Goal: Task Accomplishment & Management: Manage account settings

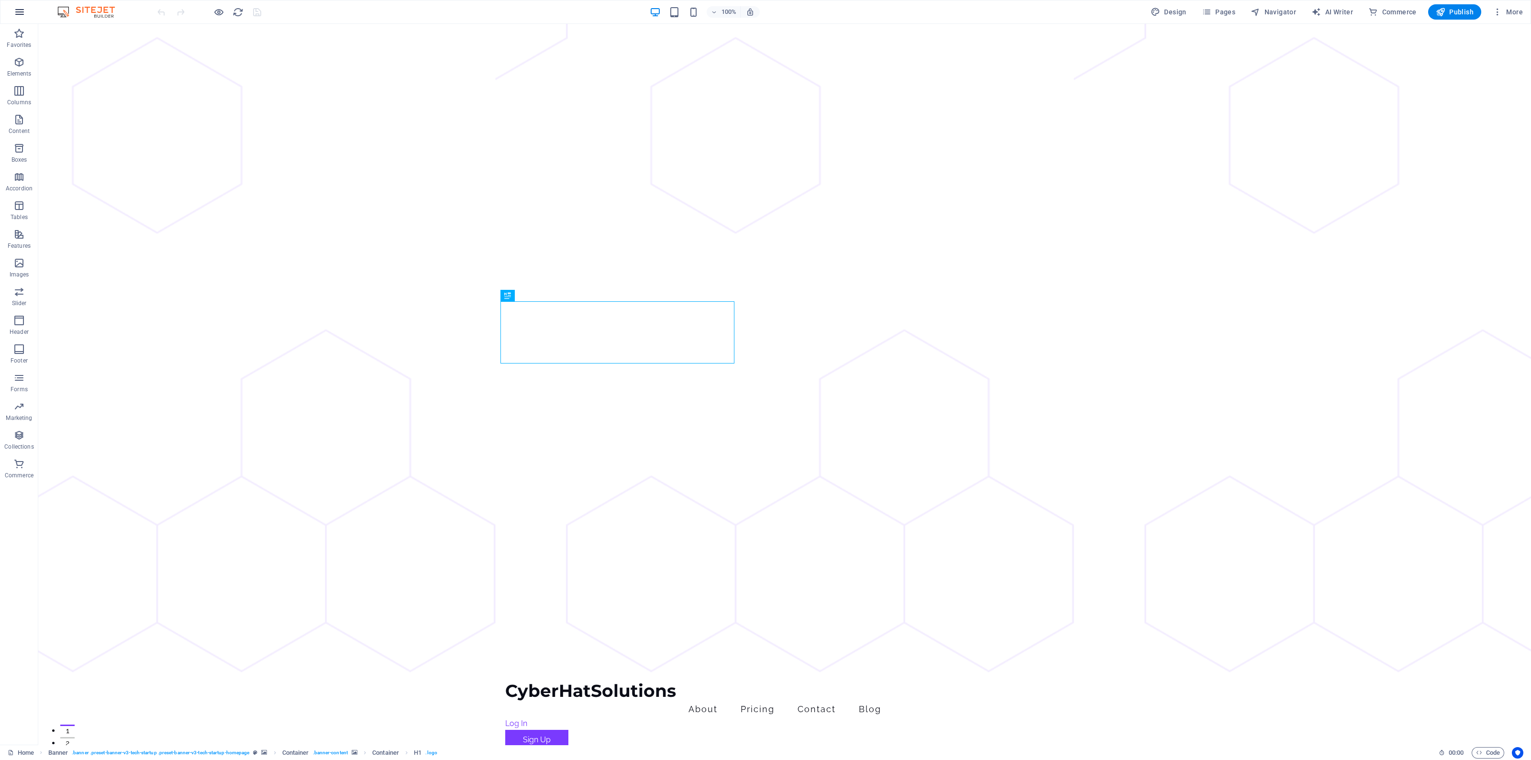
click at [14, 12] on icon "button" at bounding box center [19, 11] width 11 height 11
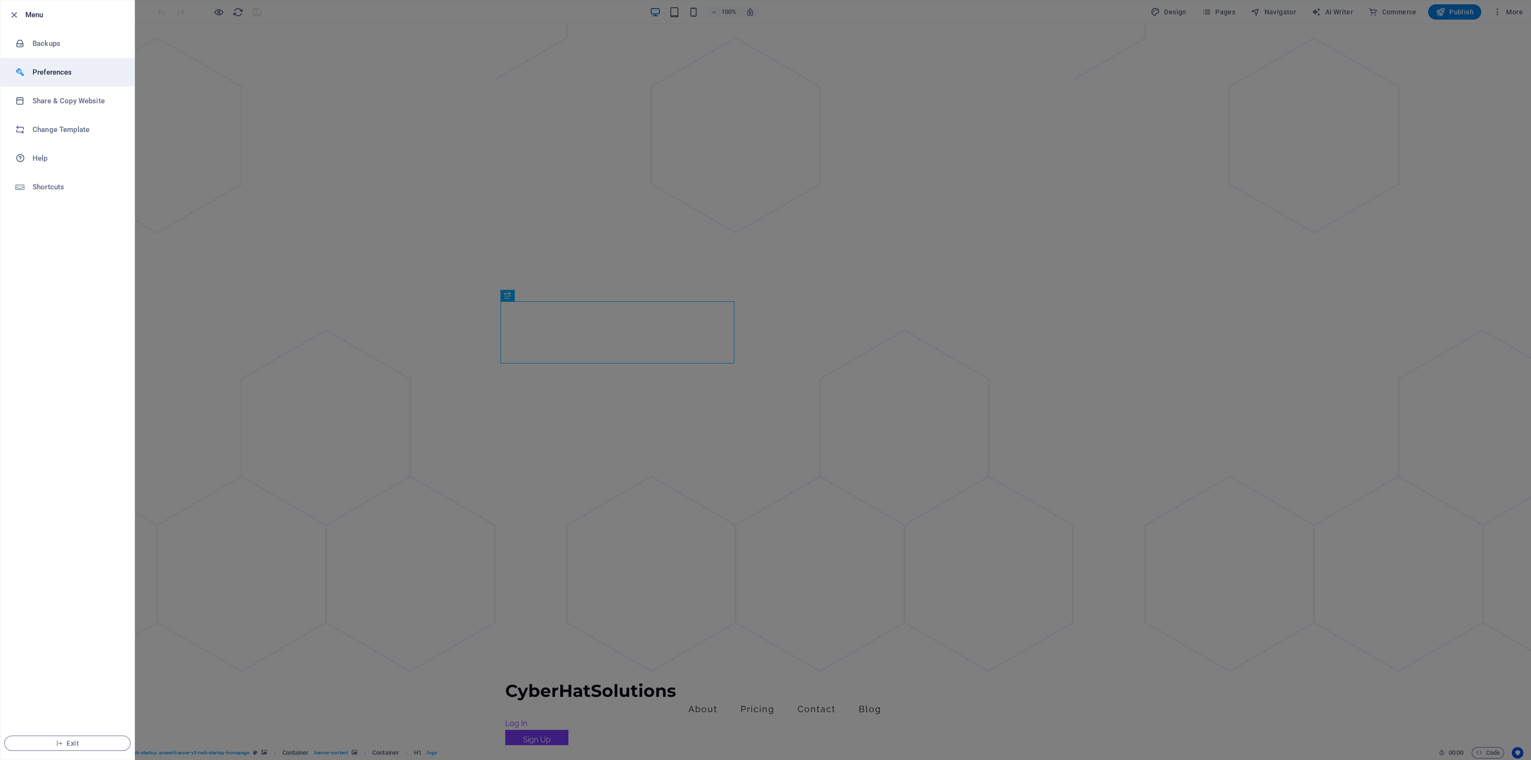
click at [77, 62] on li "Preferences" at bounding box center [67, 72] width 134 height 29
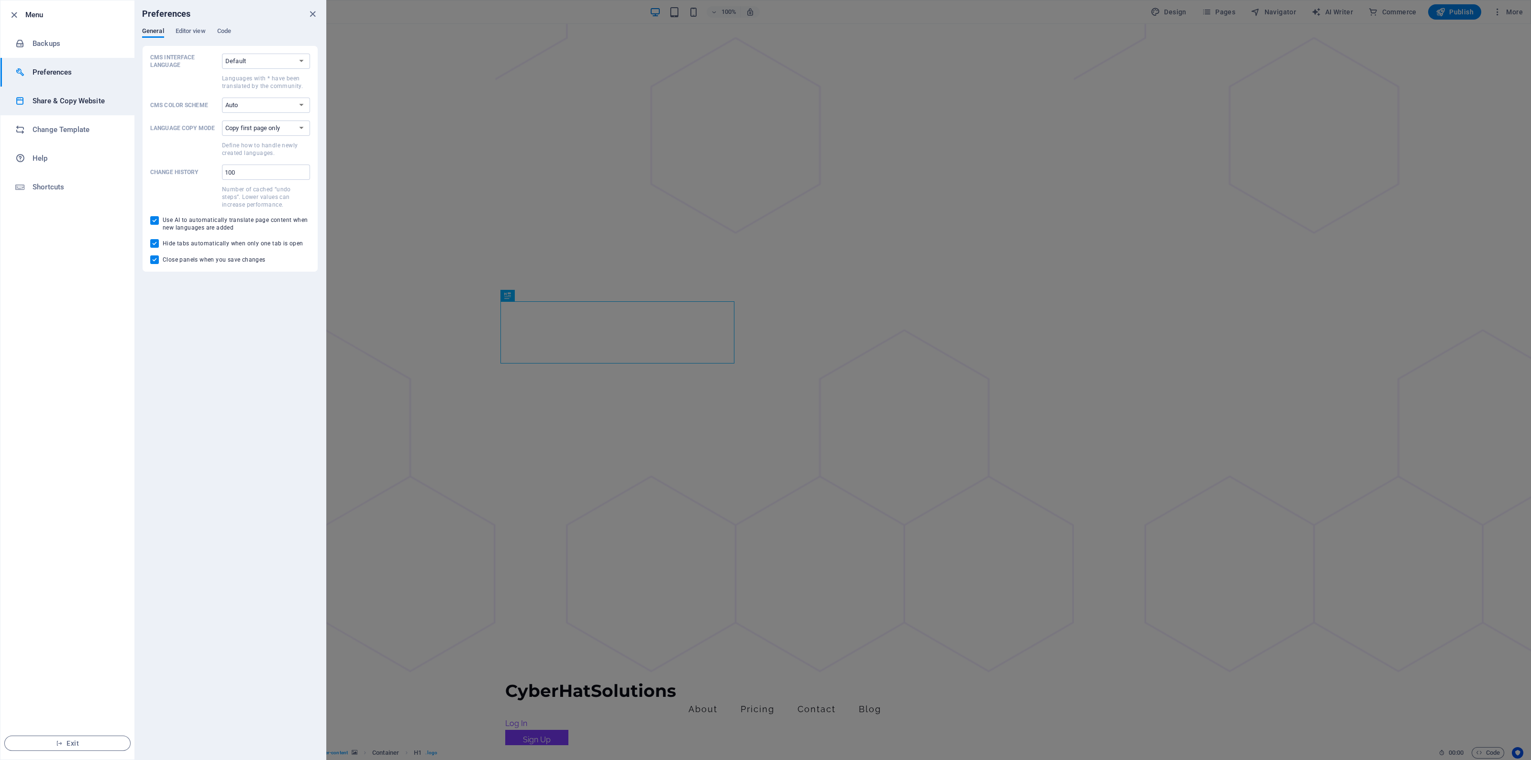
click at [69, 104] on h6 "Share & Copy Website" at bounding box center [77, 100] width 89 height 11
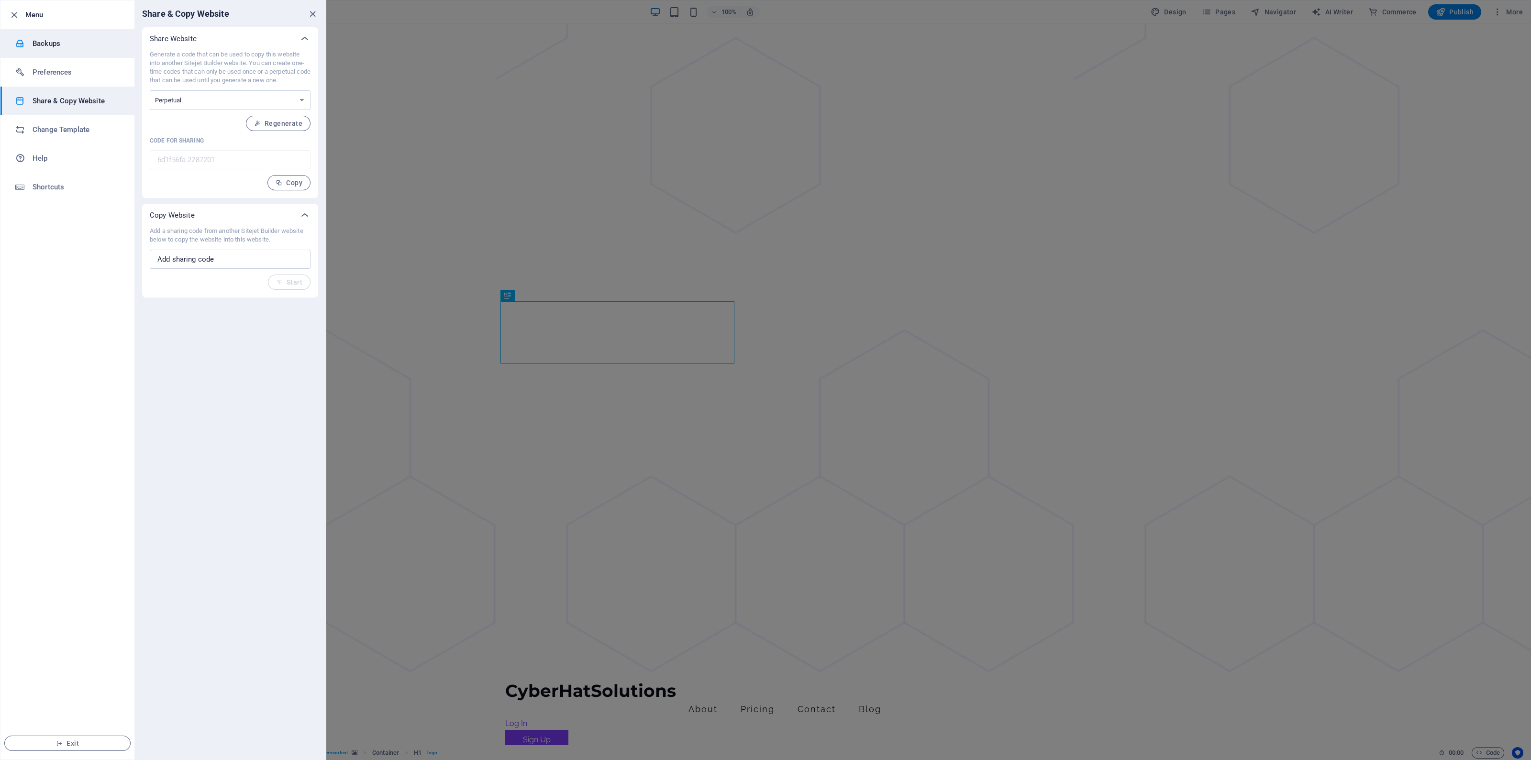
click at [48, 34] on li "Backups" at bounding box center [67, 43] width 134 height 29
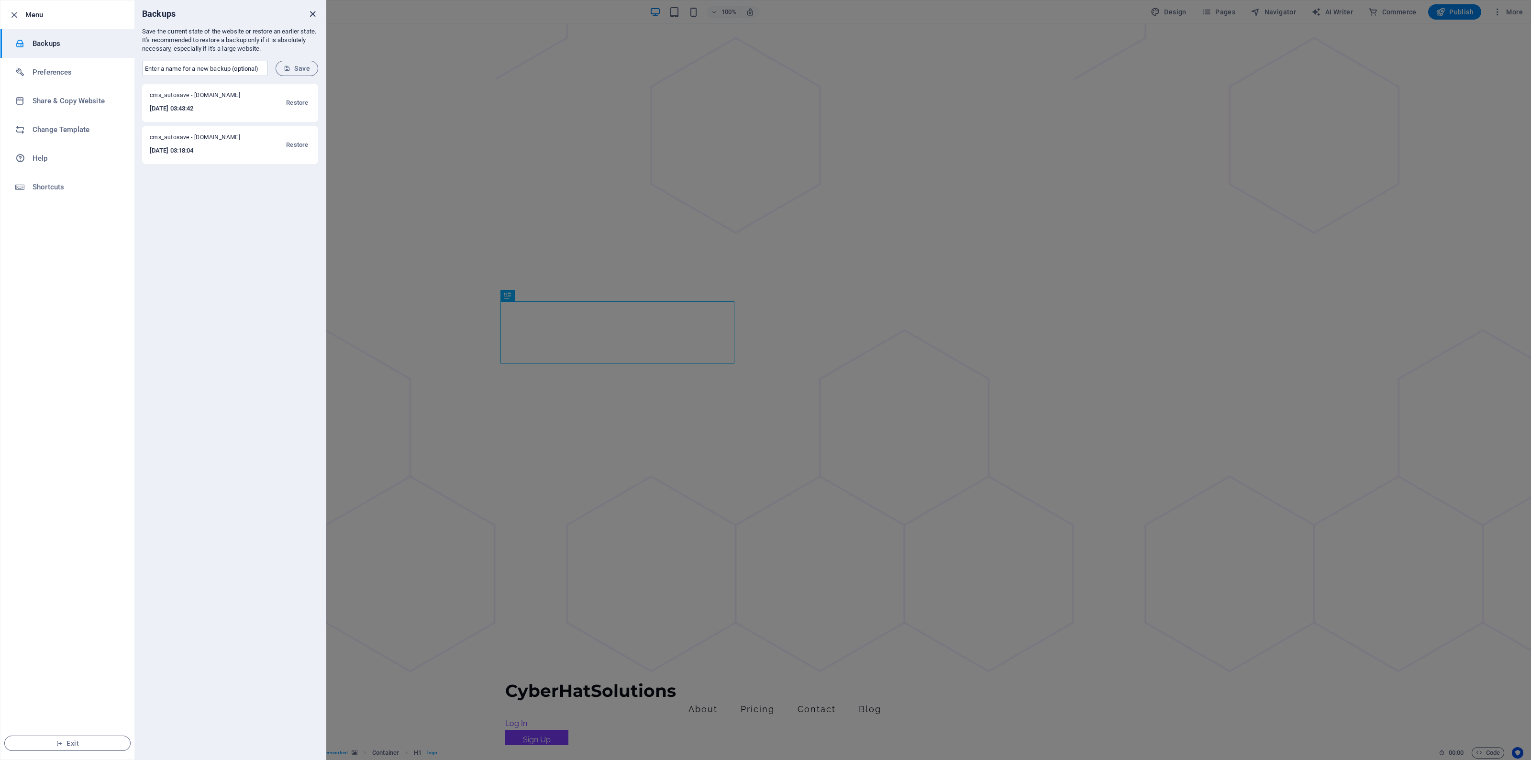
click at [313, 11] on icon "close" at bounding box center [312, 14] width 11 height 11
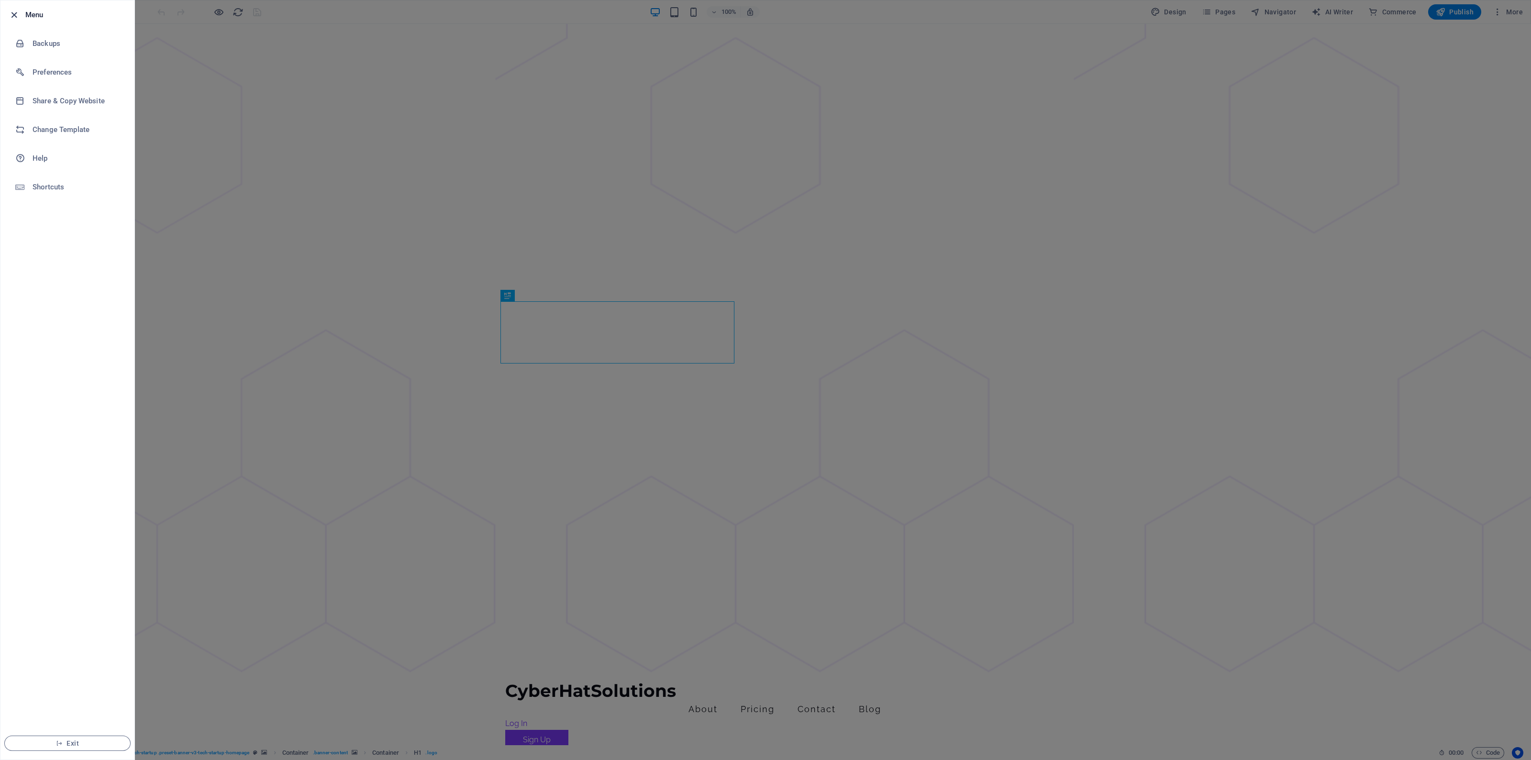
click at [16, 13] on icon "button" at bounding box center [14, 15] width 11 height 11
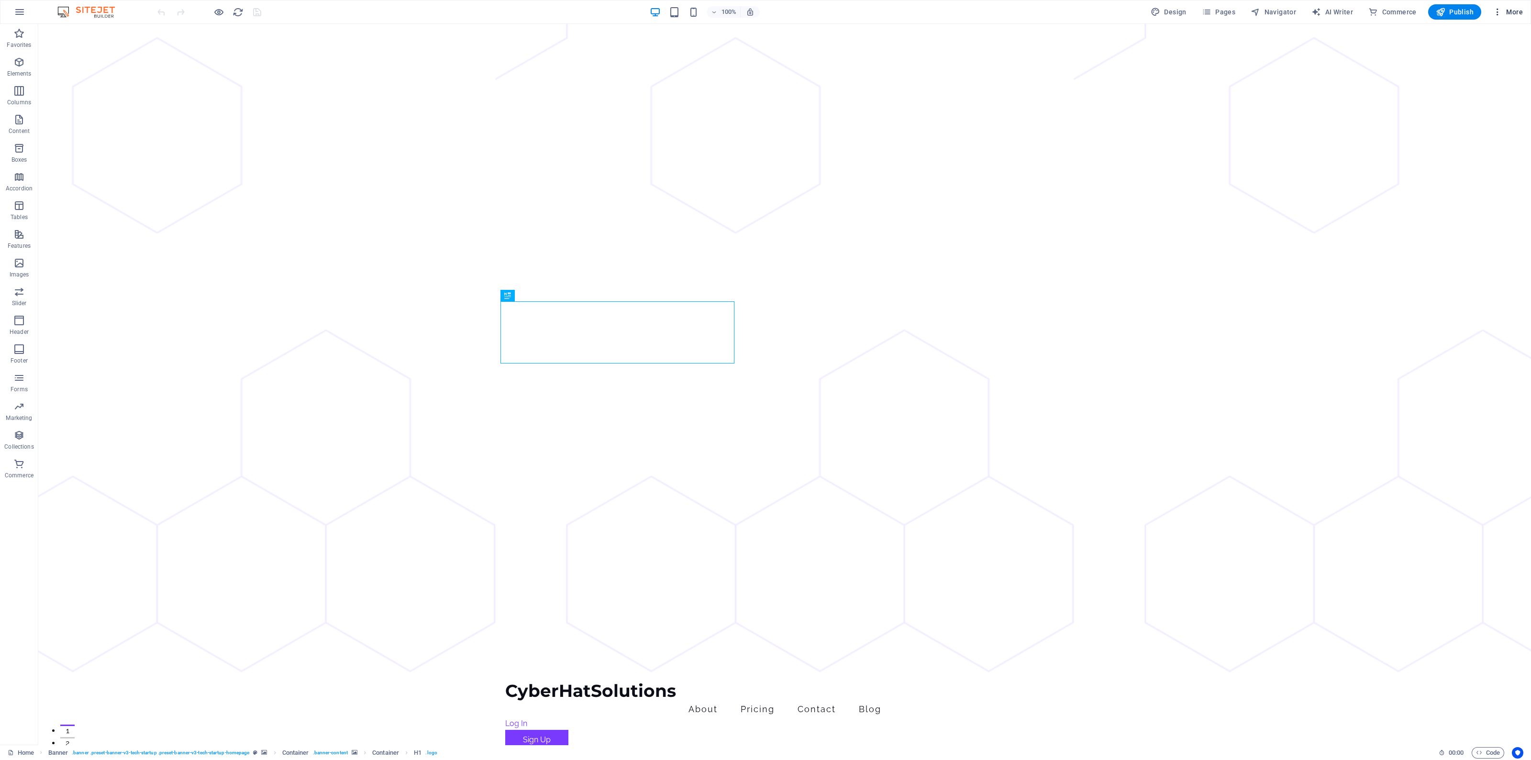
click at [1517, 4] on button "More" at bounding box center [1508, 11] width 38 height 15
click at [1482, 34] on h6 "Website Settings" at bounding box center [1488, 36] width 57 height 11
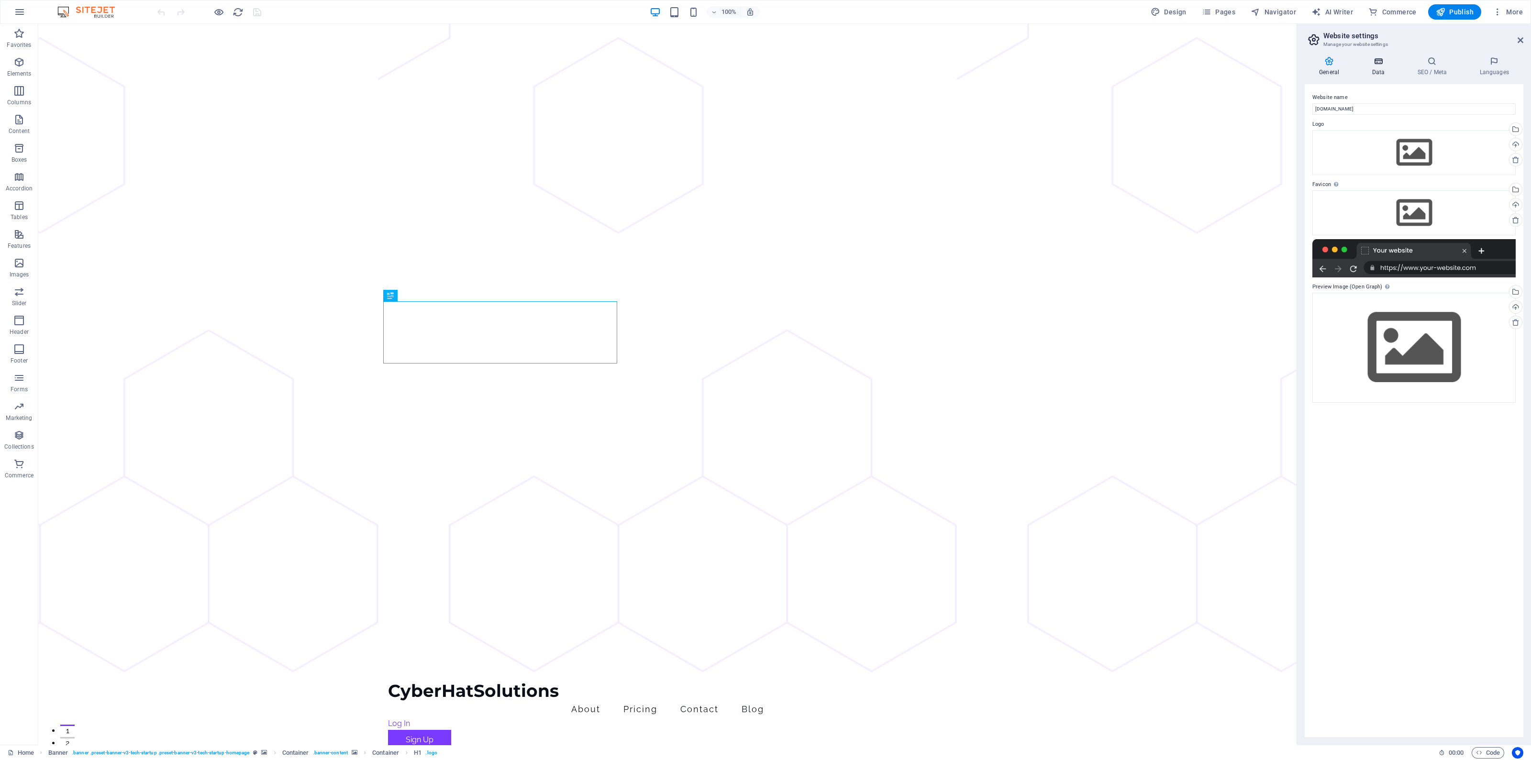
click at [1378, 64] on icon at bounding box center [1379, 61] width 42 height 10
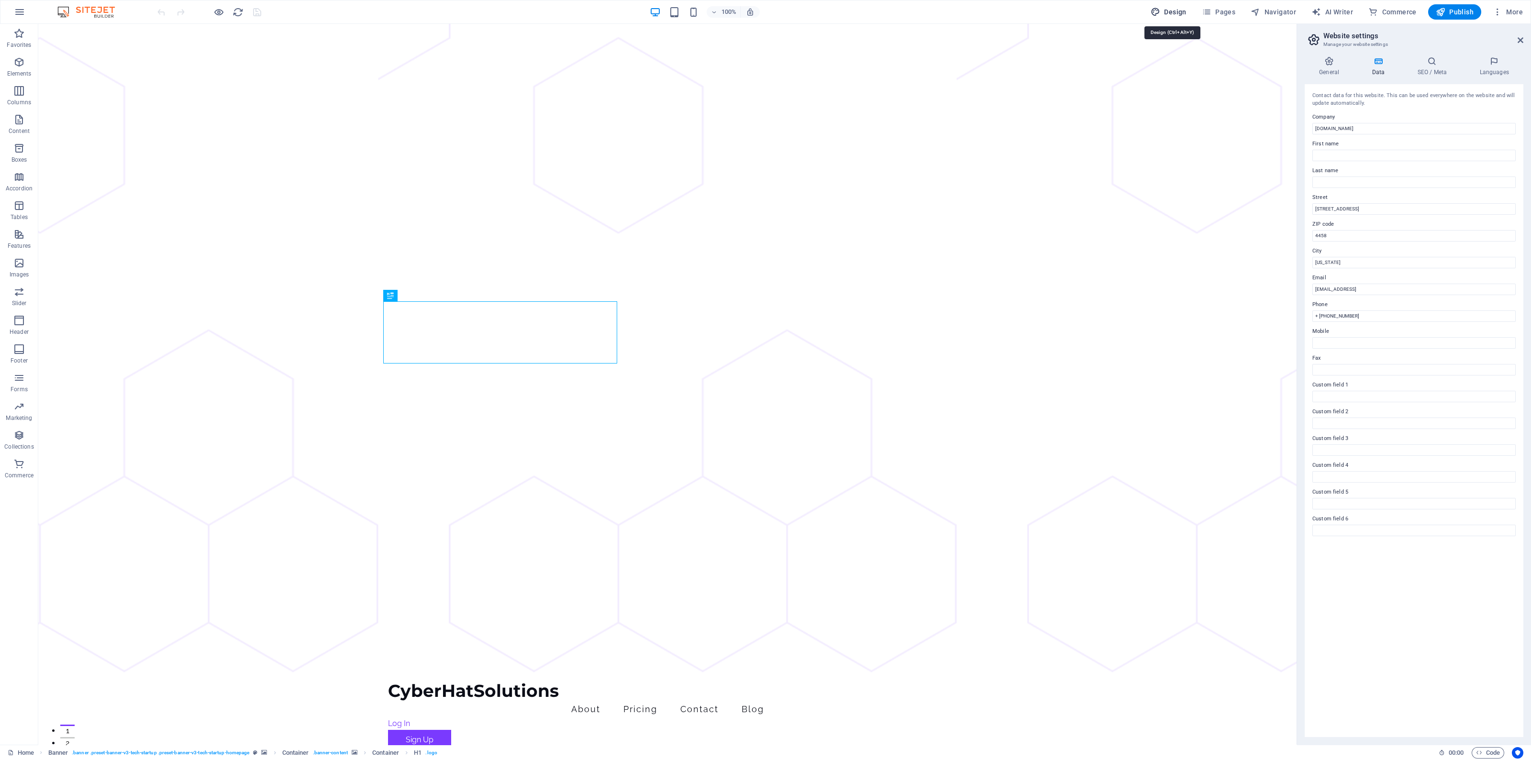
click at [1156, 18] on button "Design" at bounding box center [1169, 11] width 44 height 15
select select "px"
select select "400"
select select "px"
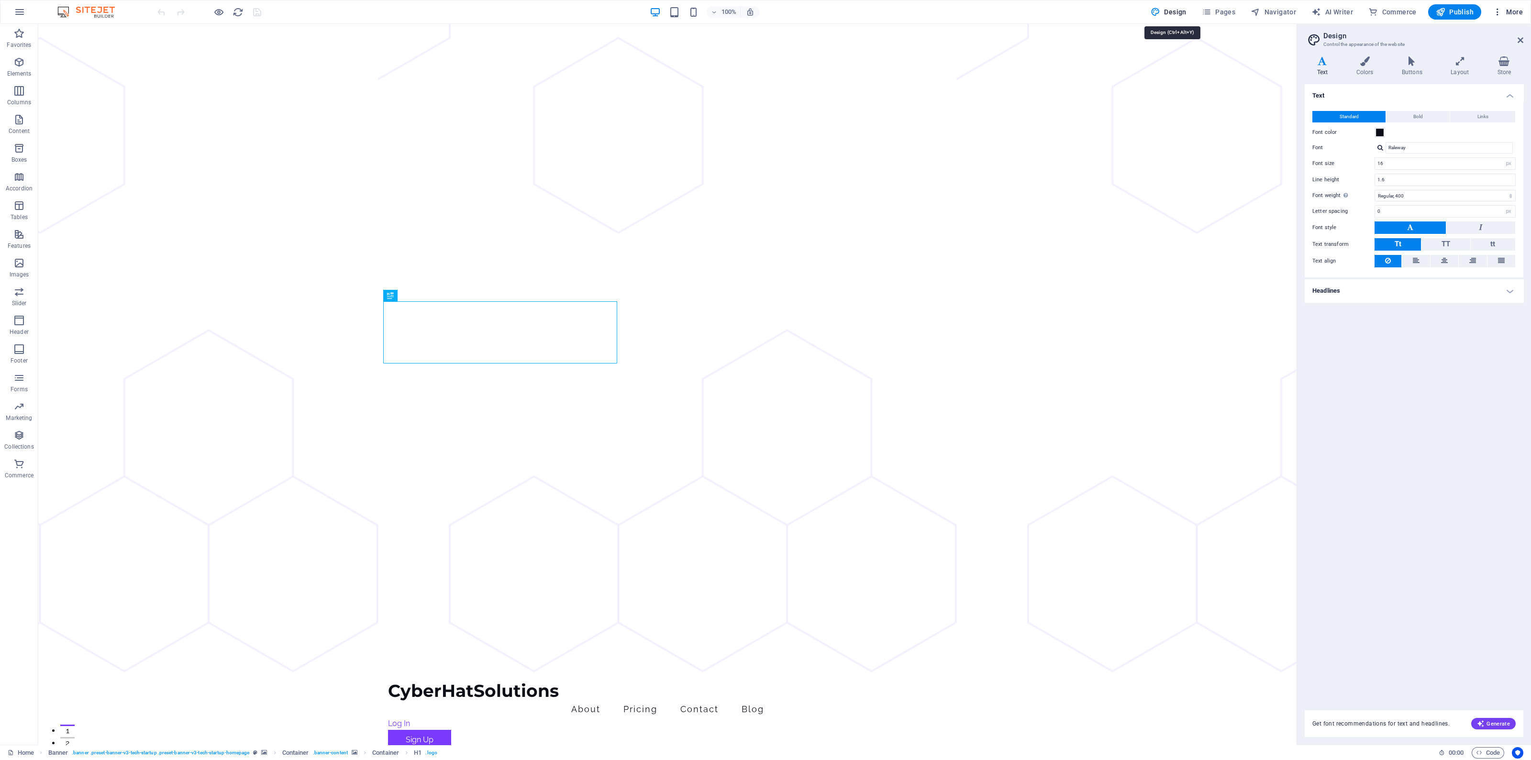
click at [1498, 11] on icon "button" at bounding box center [1498, 12] width 10 height 10
click at [1491, 39] on h6 "Website Settings" at bounding box center [1488, 36] width 57 height 11
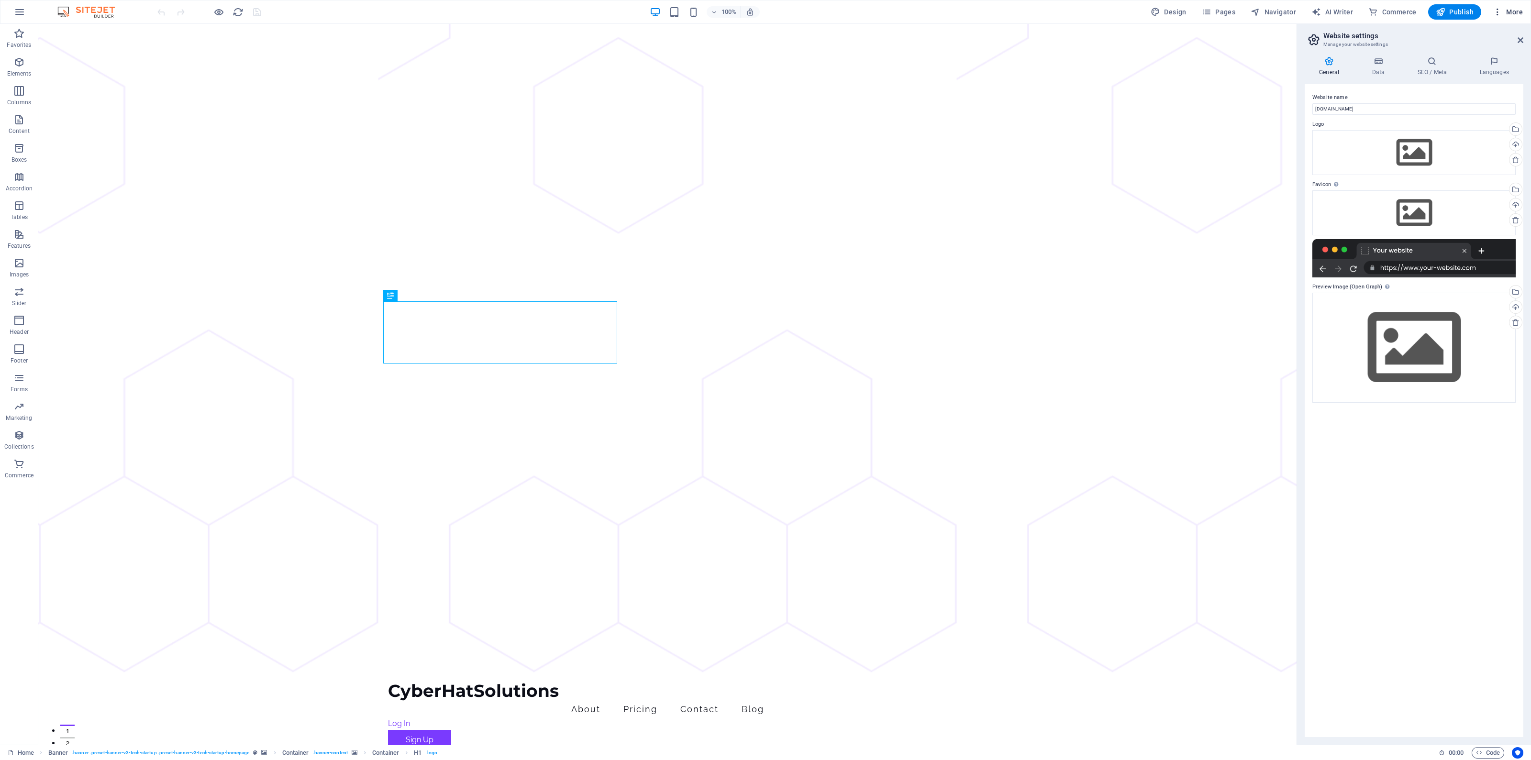
click at [1497, 13] on icon "button" at bounding box center [1498, 12] width 10 height 10
click at [1499, 11] on div at bounding box center [765, 380] width 1531 height 760
click at [16, 10] on icon "button" at bounding box center [19, 11] width 11 height 11
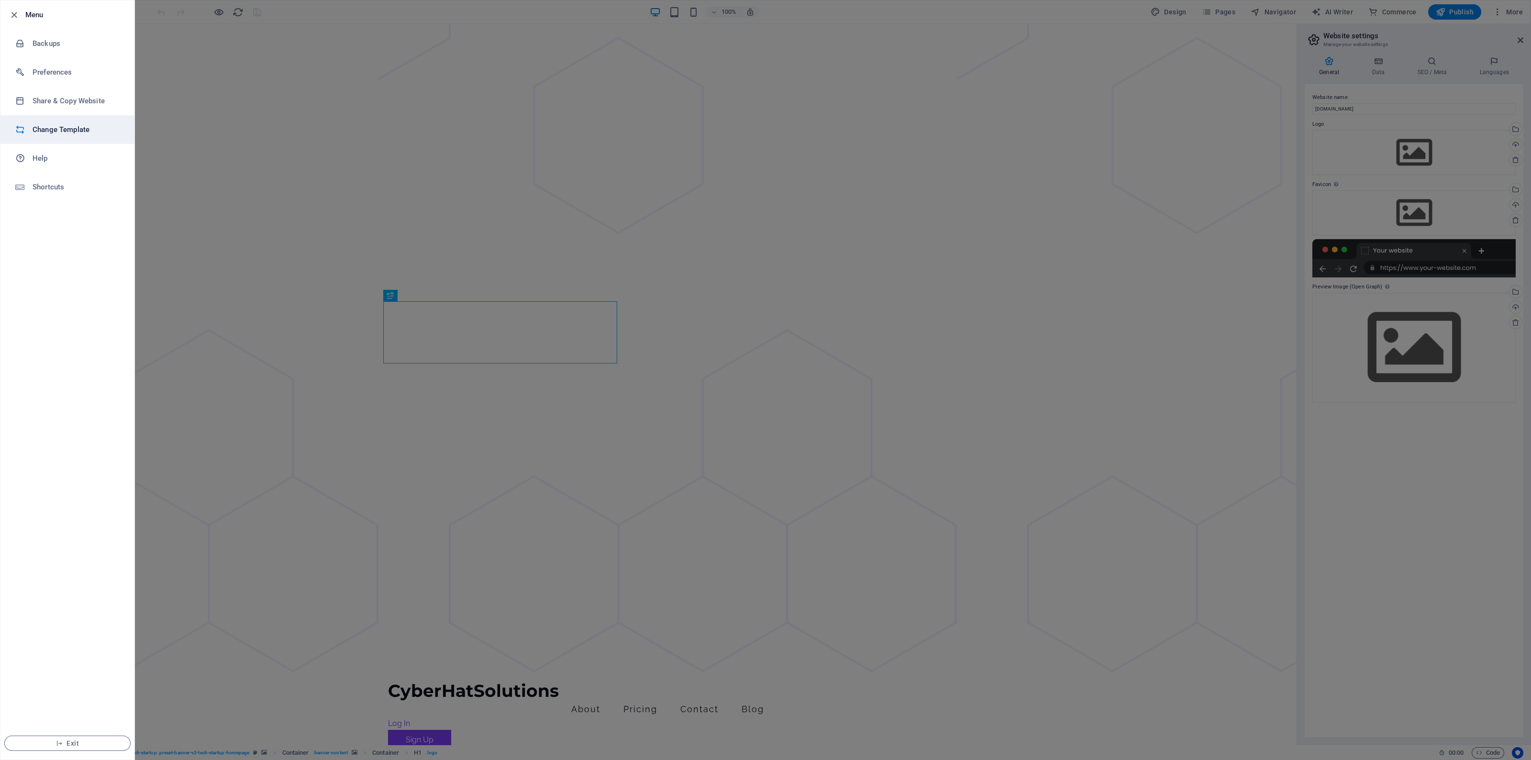
click at [70, 136] on li "Change Template" at bounding box center [67, 129] width 134 height 29
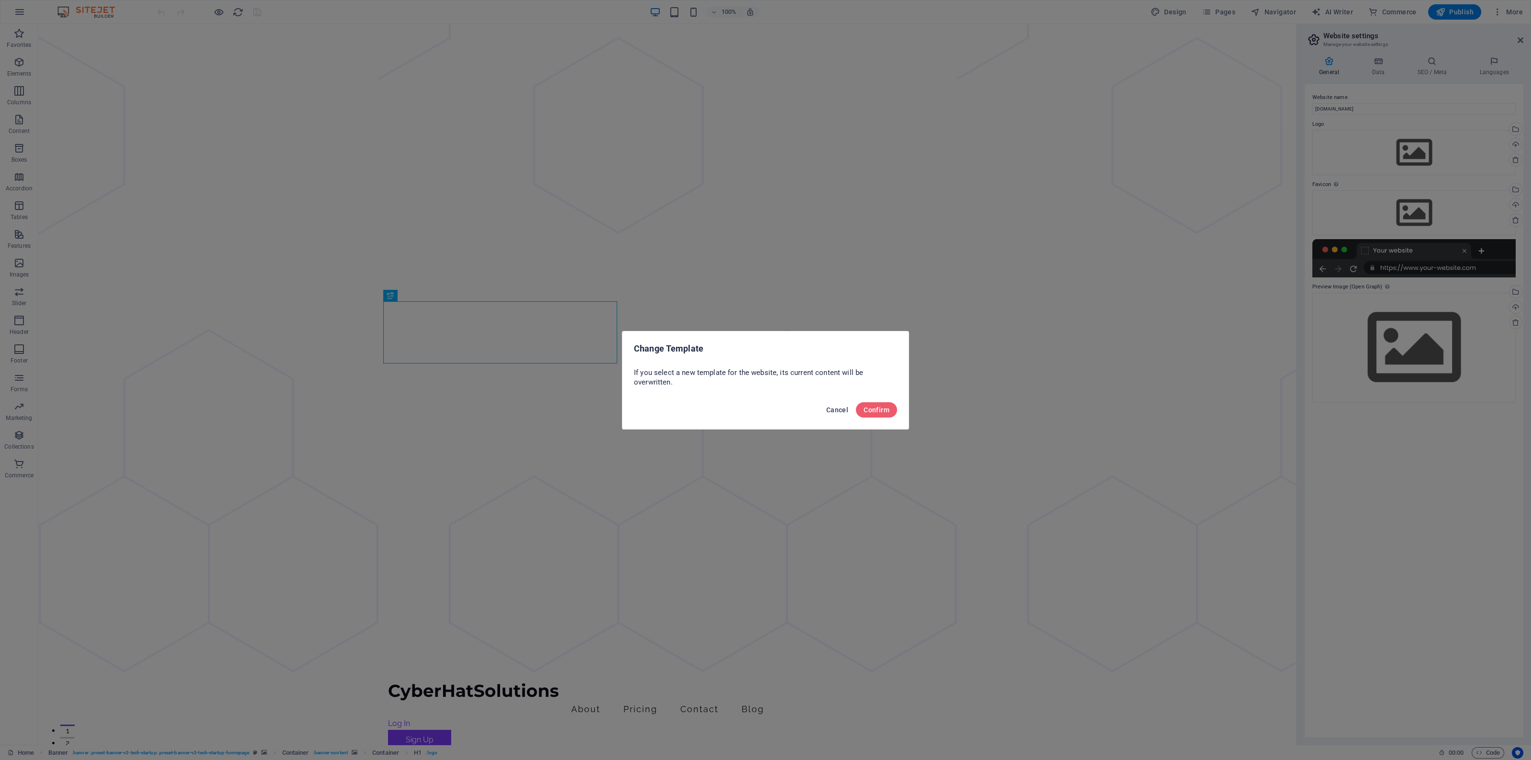
click at [840, 413] on button "Cancel" at bounding box center [838, 409] width 30 height 15
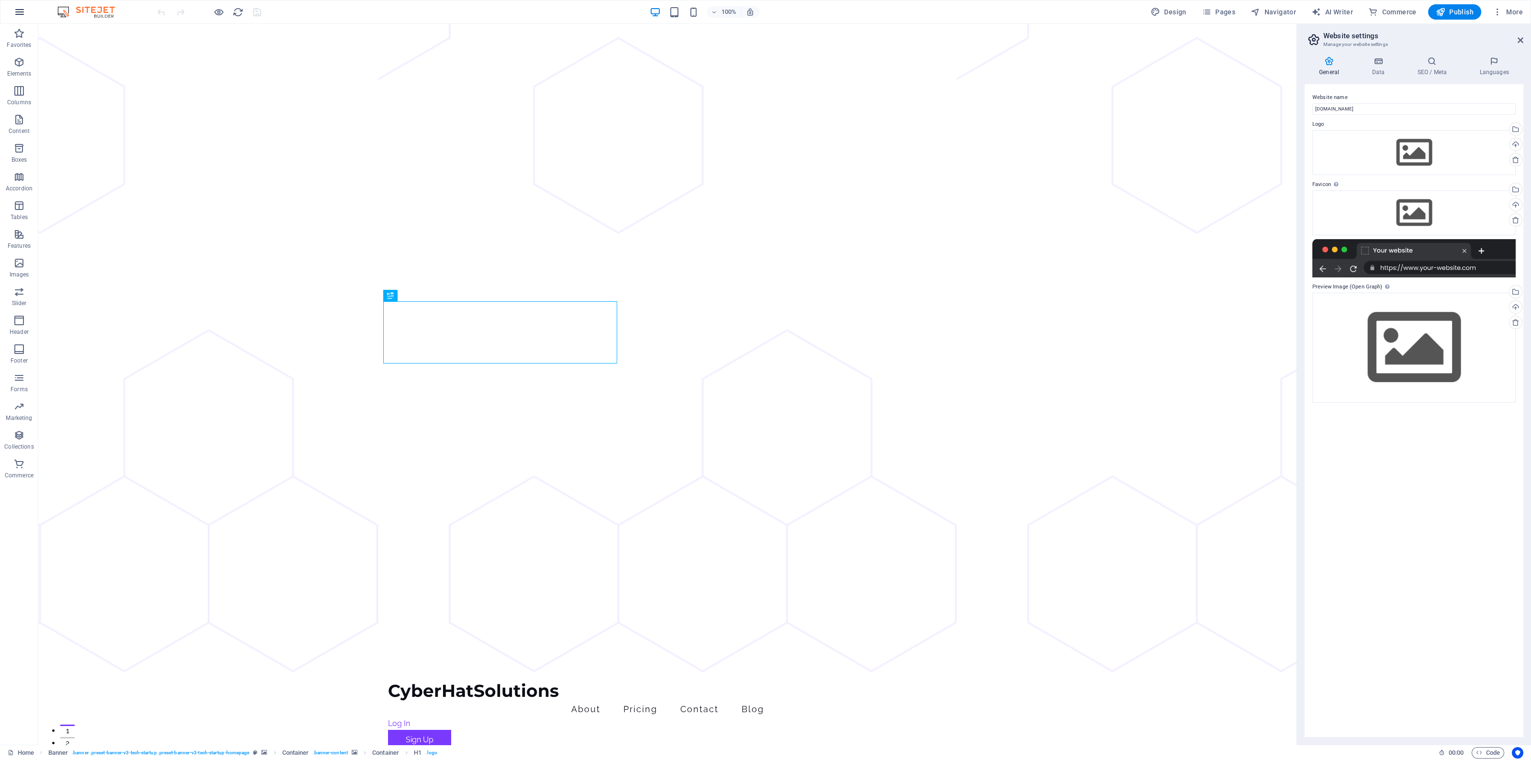
click at [28, 11] on button "button" at bounding box center [19, 11] width 23 height 23
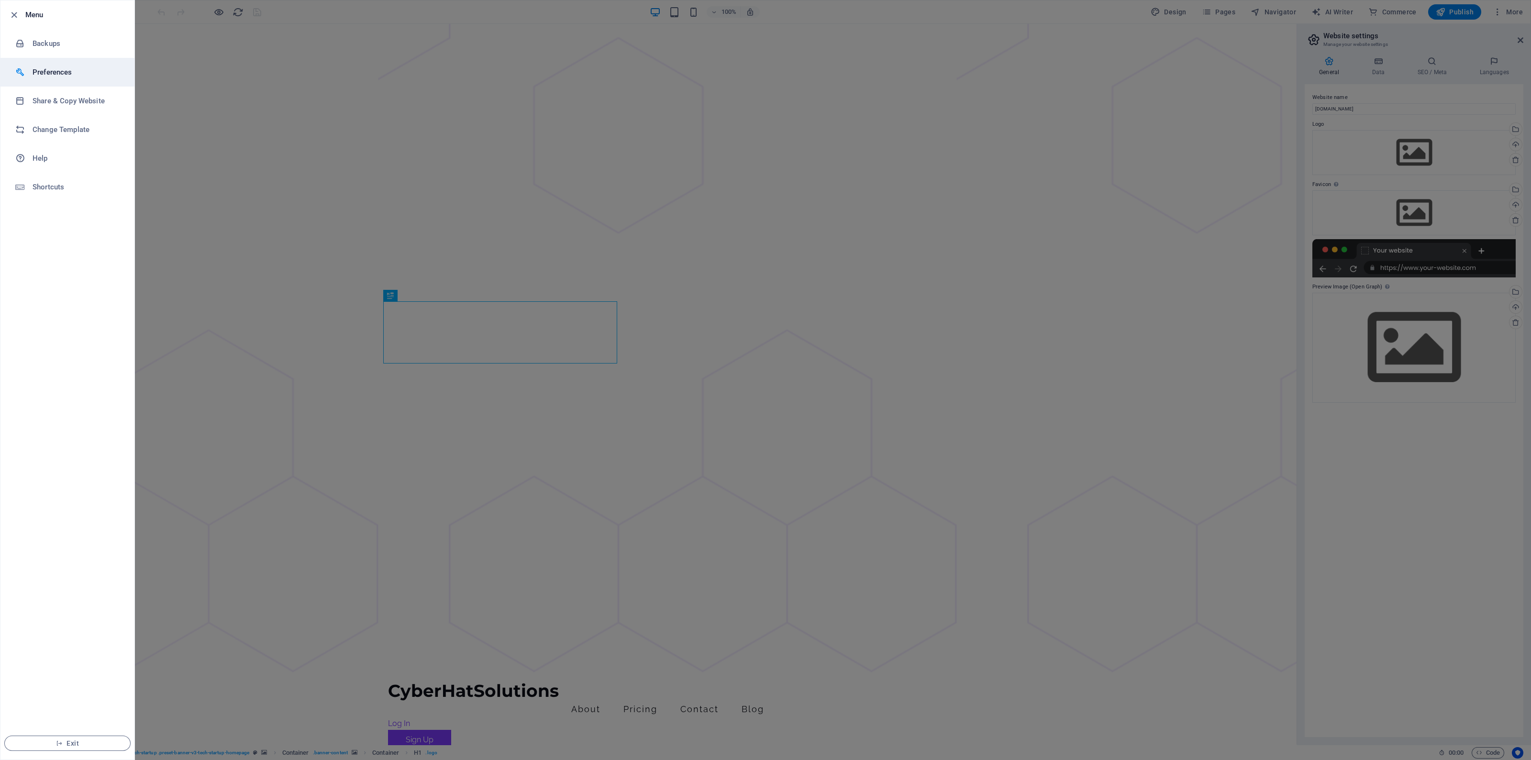
click at [50, 63] on li "Preferences" at bounding box center [67, 72] width 134 height 29
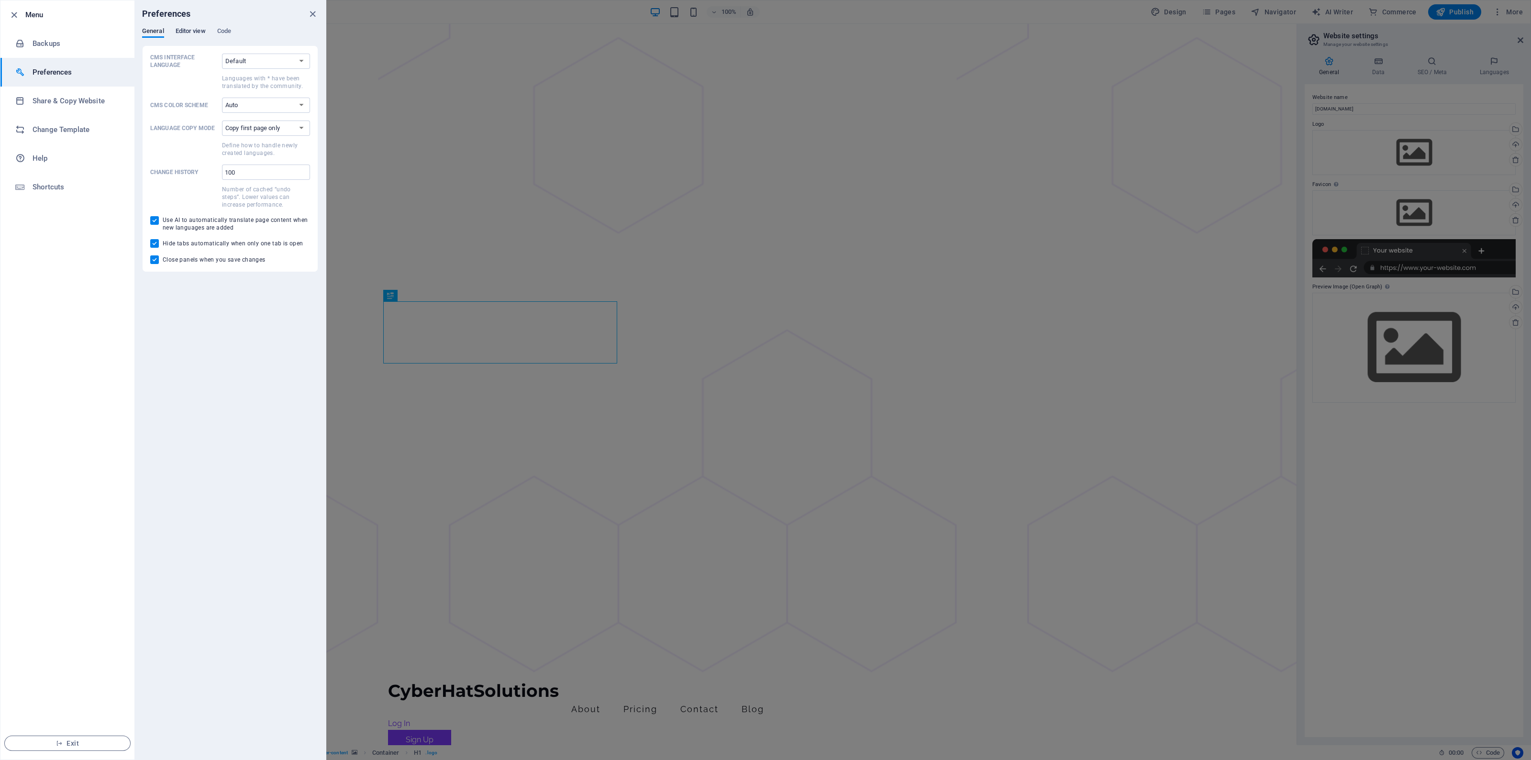
click at [179, 31] on span "Editor view" at bounding box center [191, 31] width 30 height 13
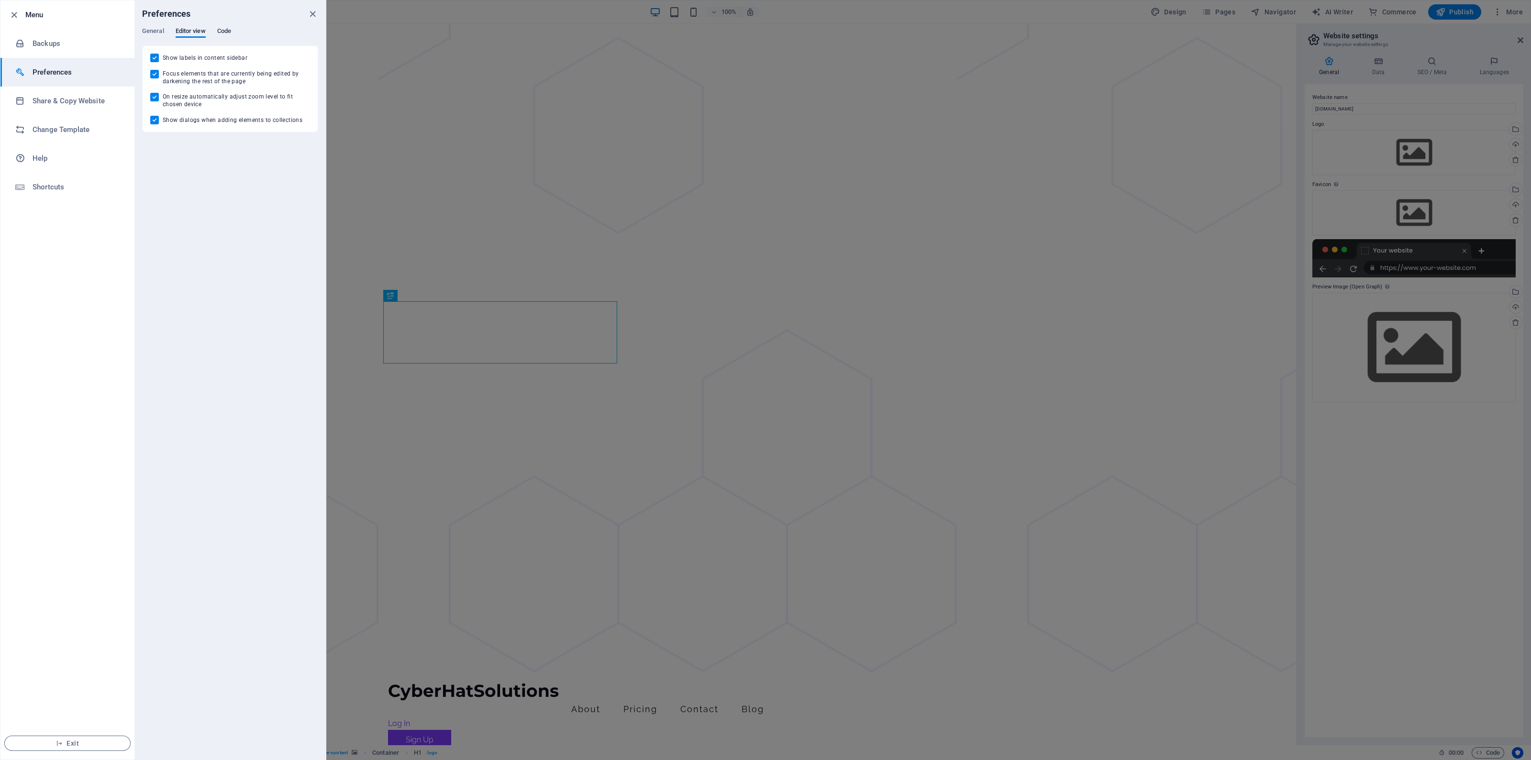
click at [223, 32] on span "Code" at bounding box center [224, 31] width 14 height 13
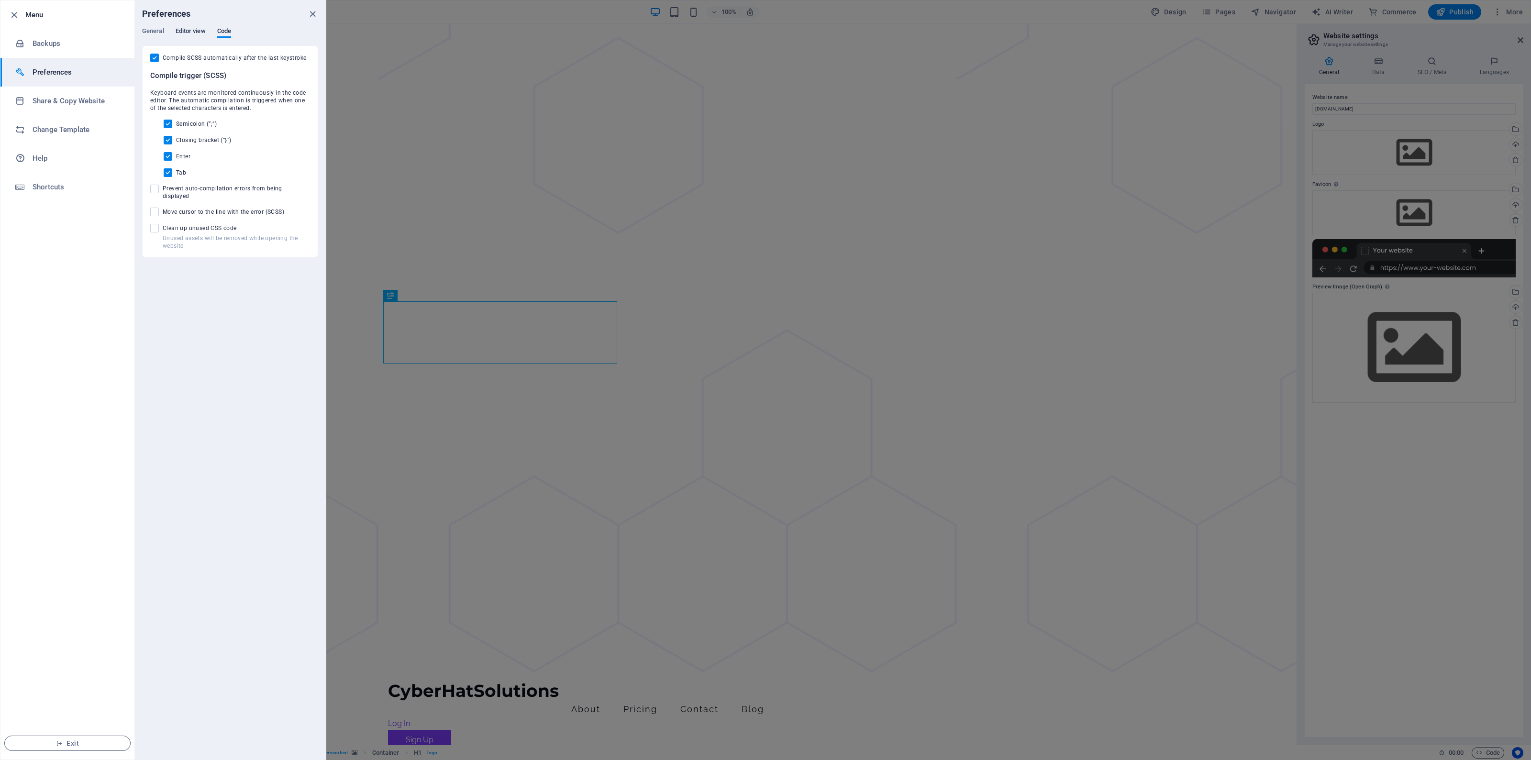
click at [199, 29] on span "Editor view" at bounding box center [191, 31] width 30 height 13
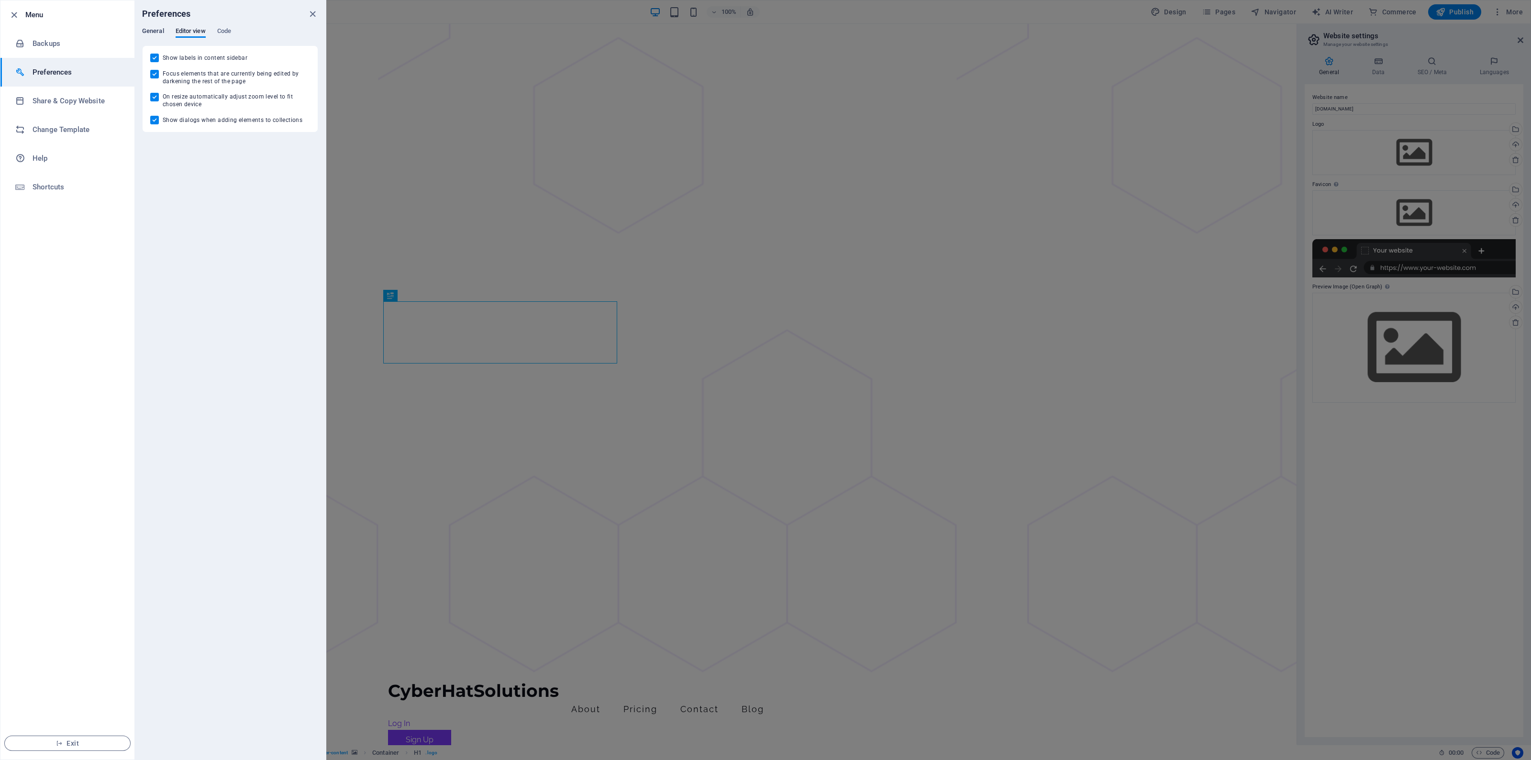
click at [144, 27] on span "General" at bounding box center [153, 31] width 22 height 13
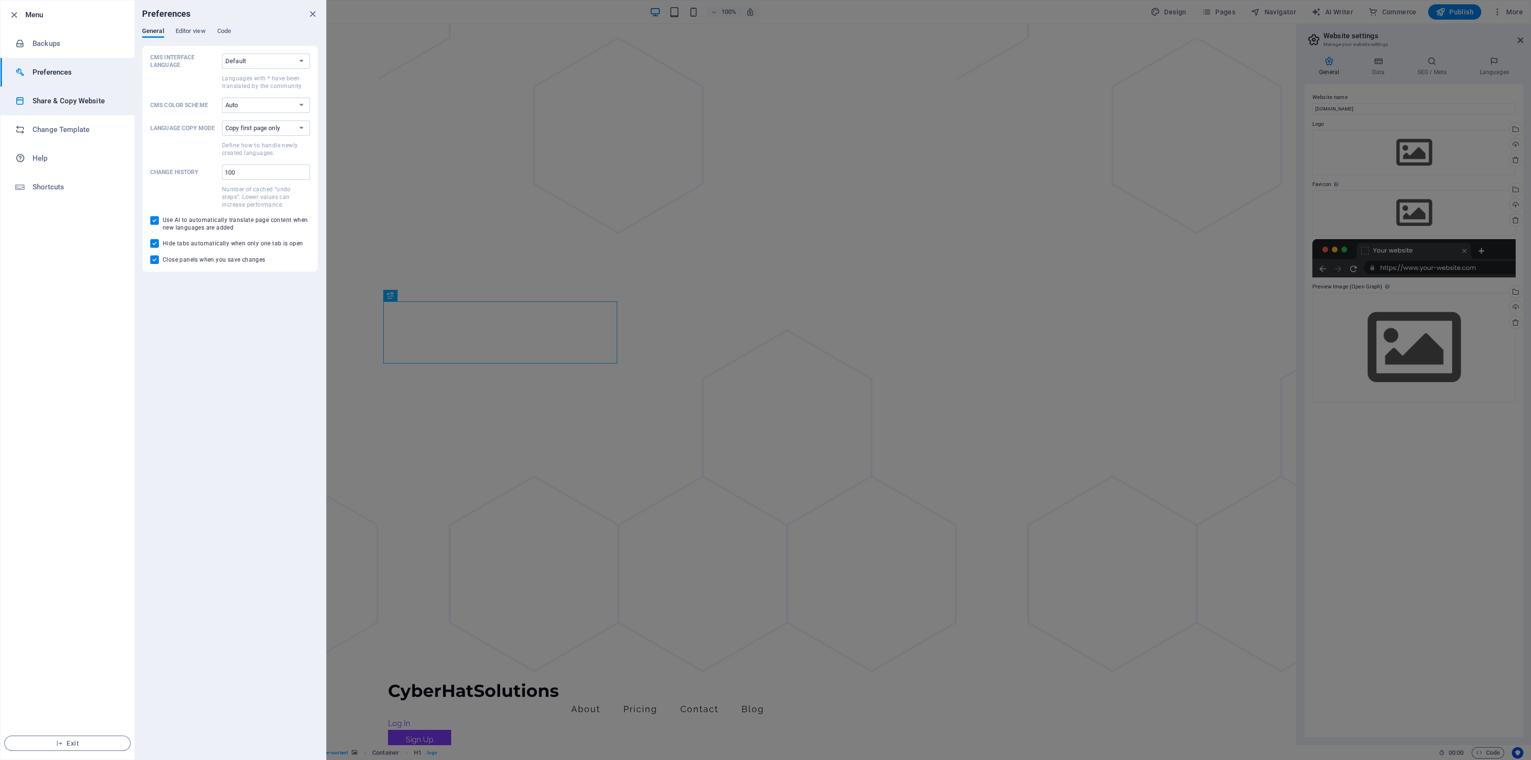
click at [73, 99] on h6 "Share & Copy Website" at bounding box center [77, 100] width 89 height 11
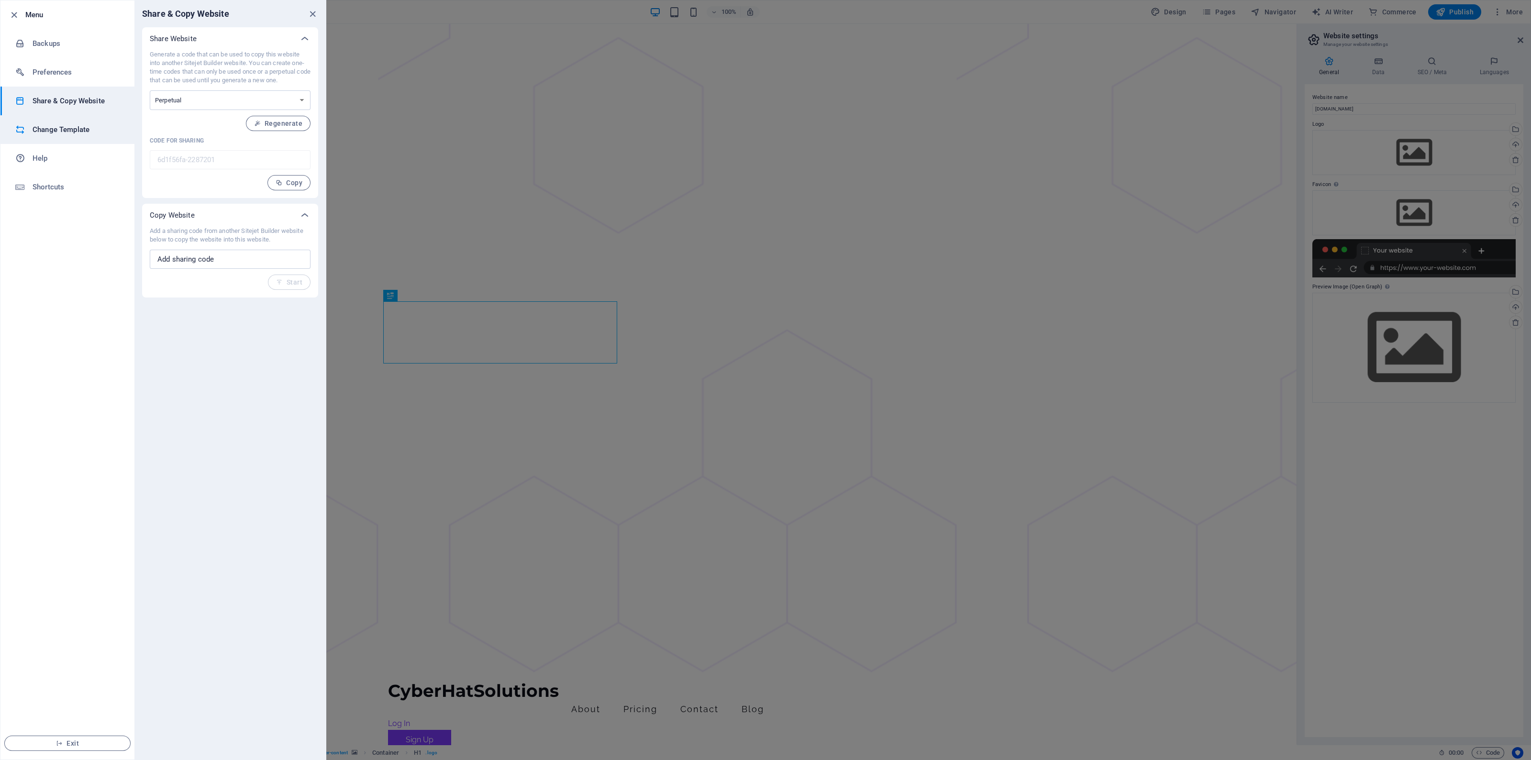
click at [25, 133] on div at bounding box center [23, 130] width 17 height 10
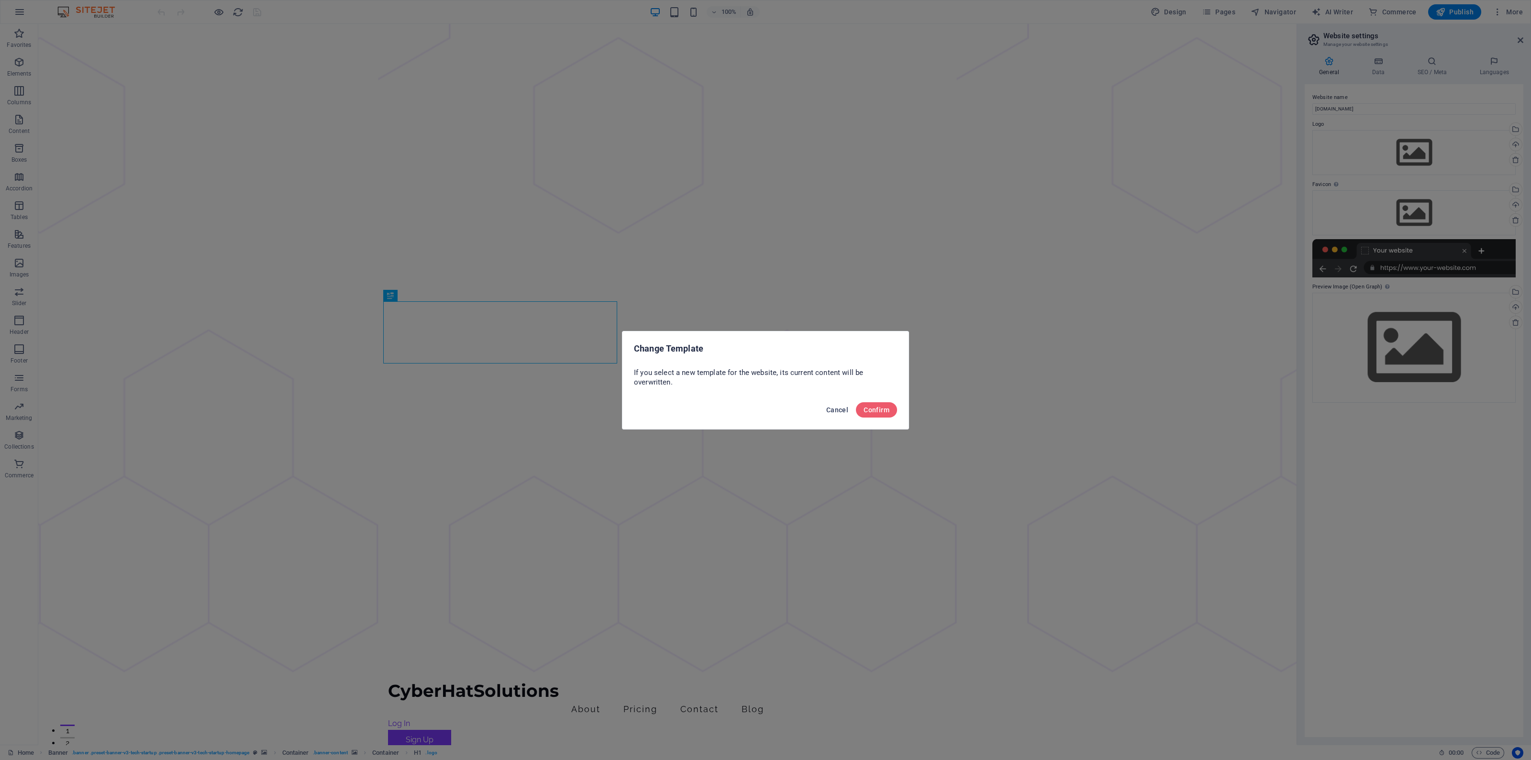
drag, startPoint x: 835, startPoint y: 411, endPoint x: 786, endPoint y: 378, distance: 58.5
click at [835, 411] on span "Cancel" at bounding box center [837, 410] width 22 height 8
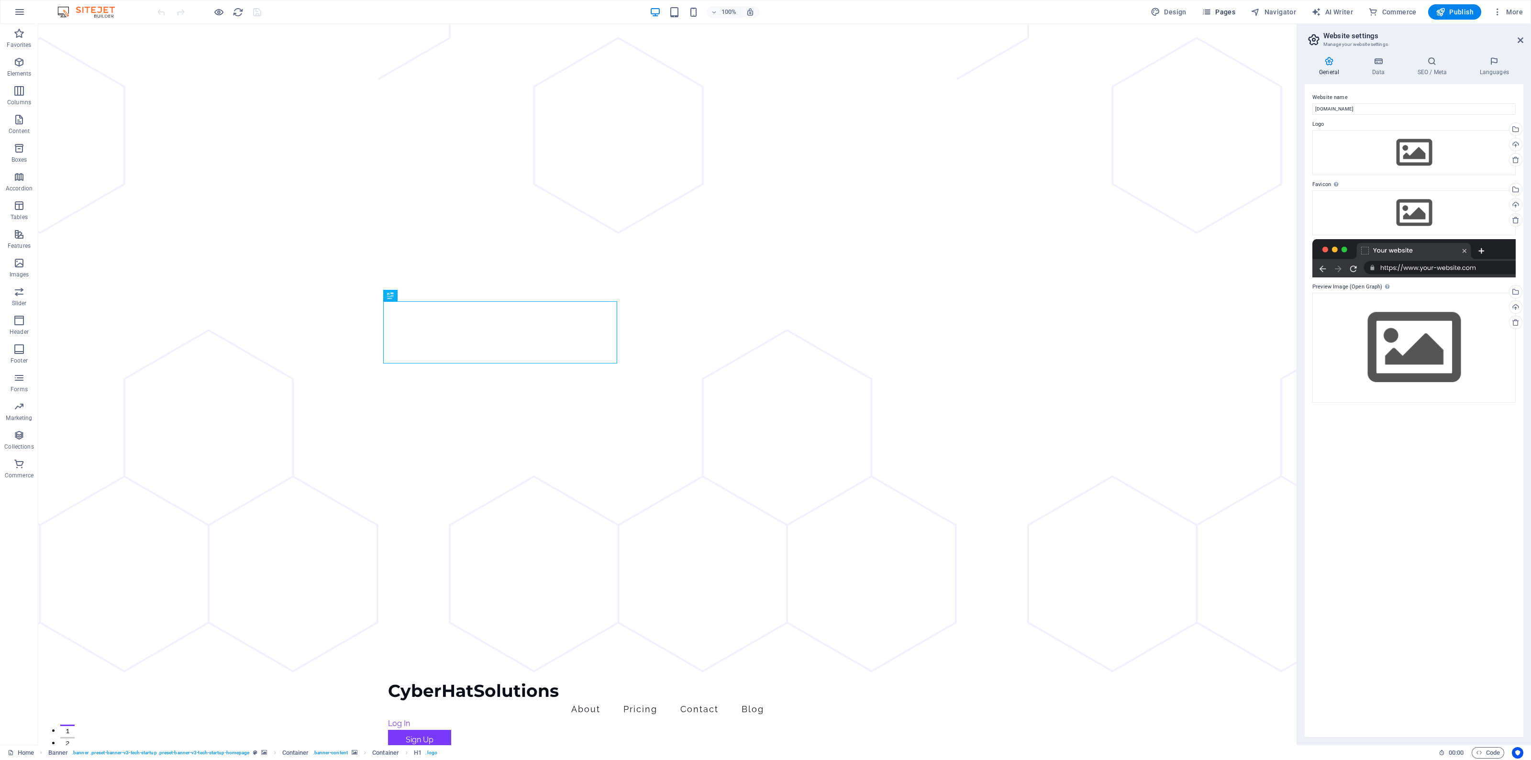
click at [1235, 12] on span "Pages" at bounding box center [1219, 12] width 34 height 10
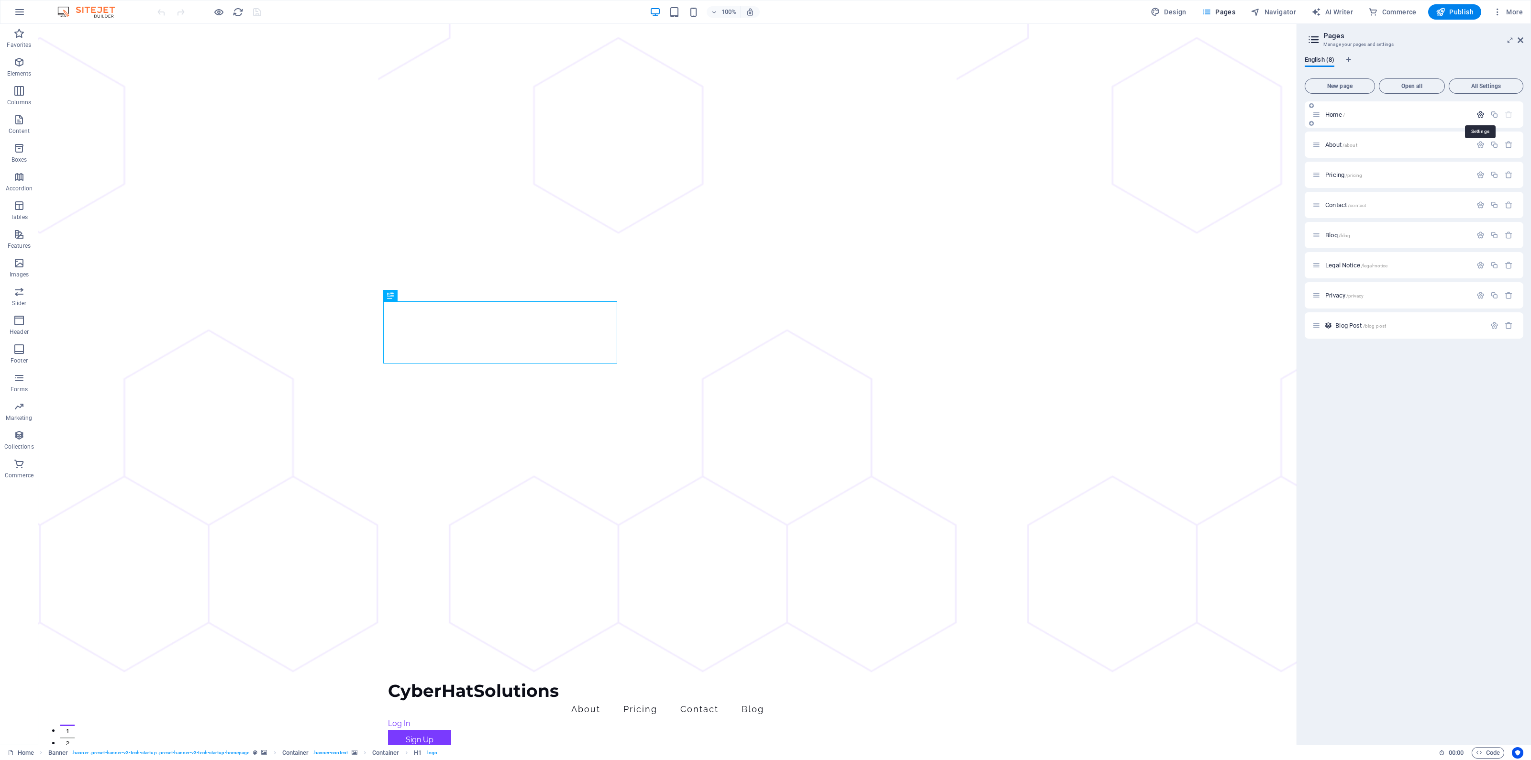
click at [1484, 114] on icon "button" at bounding box center [1481, 115] width 8 height 8
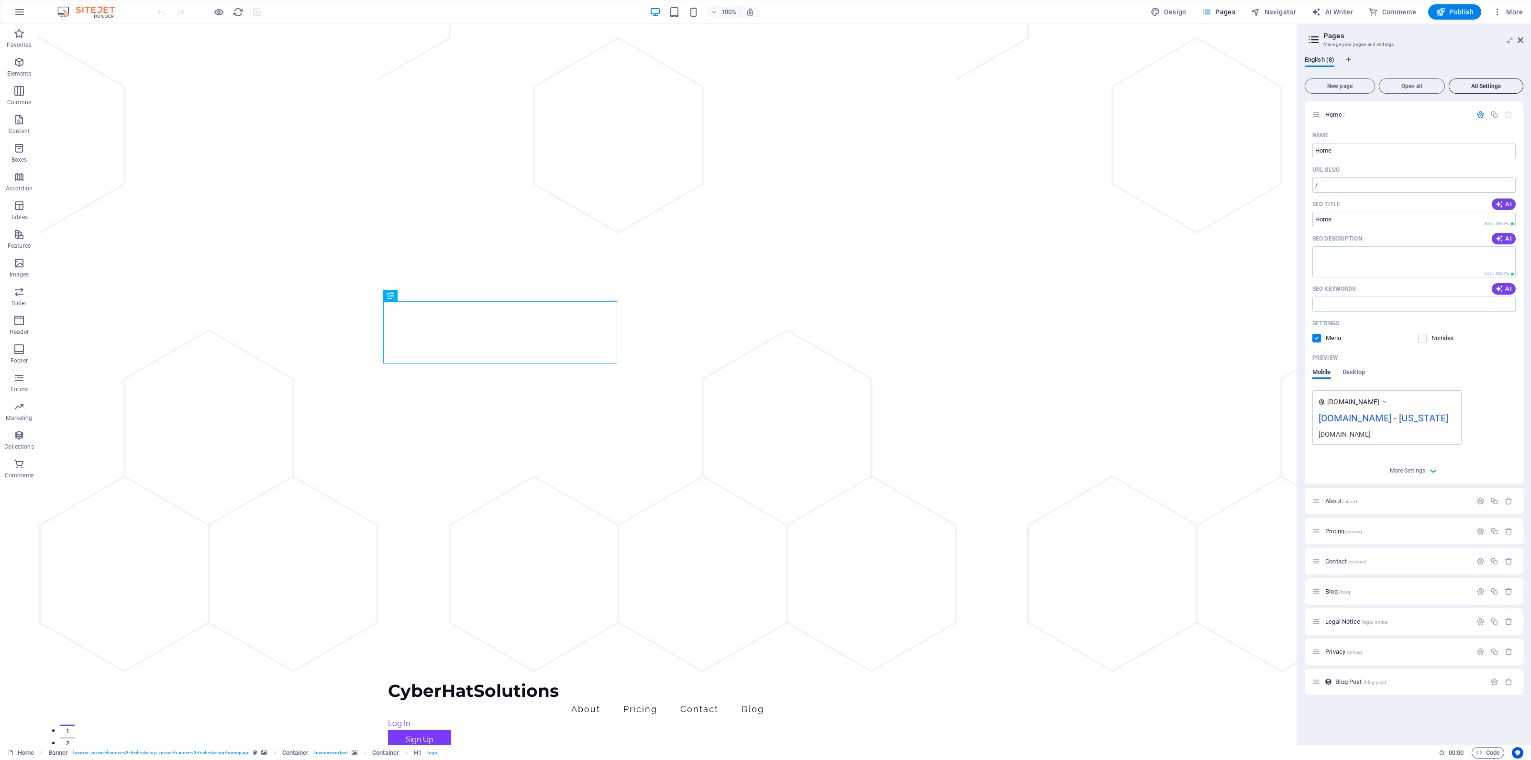
click at [1485, 84] on span "All Settings" at bounding box center [1486, 86] width 66 height 6
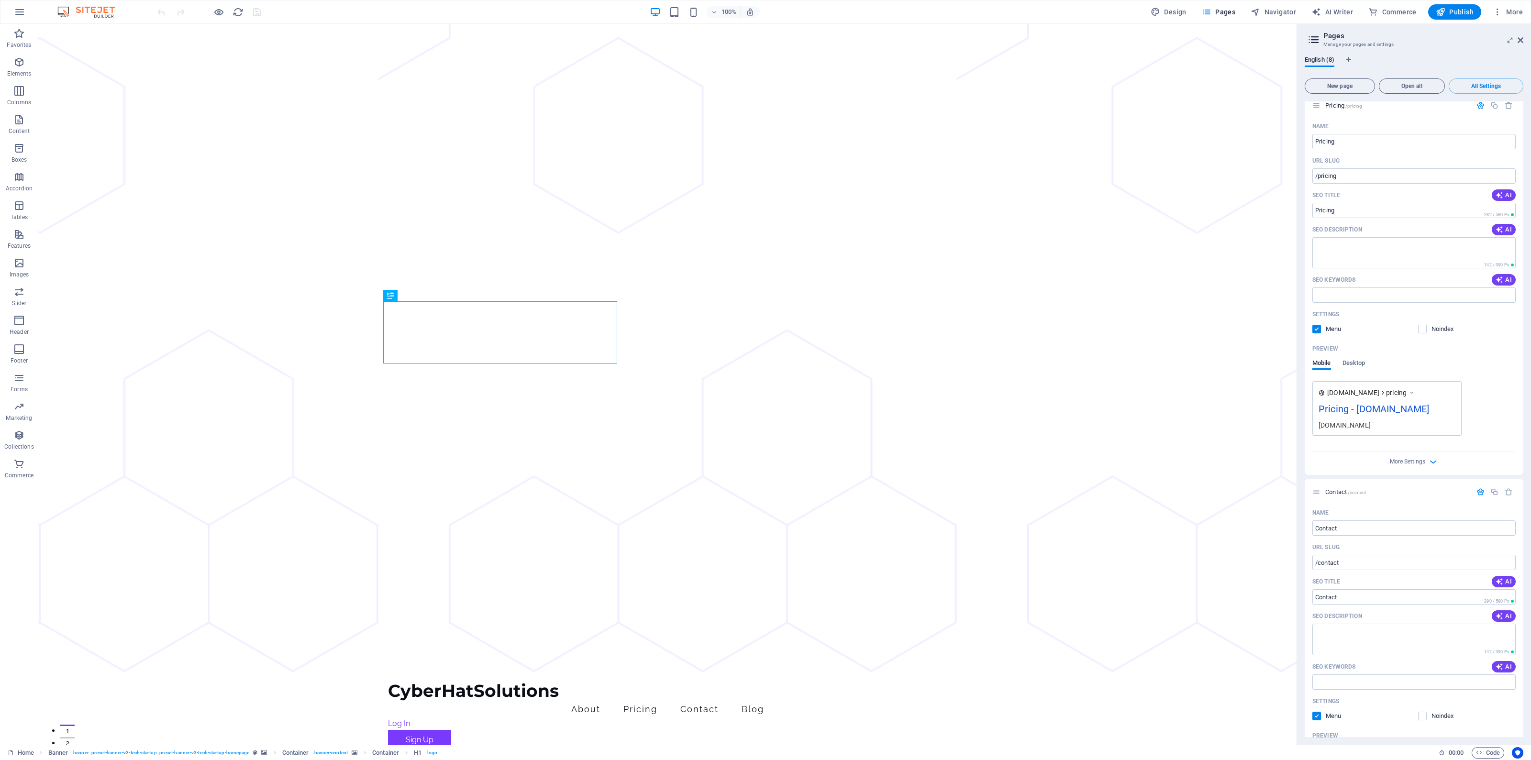
scroll to position [484, 0]
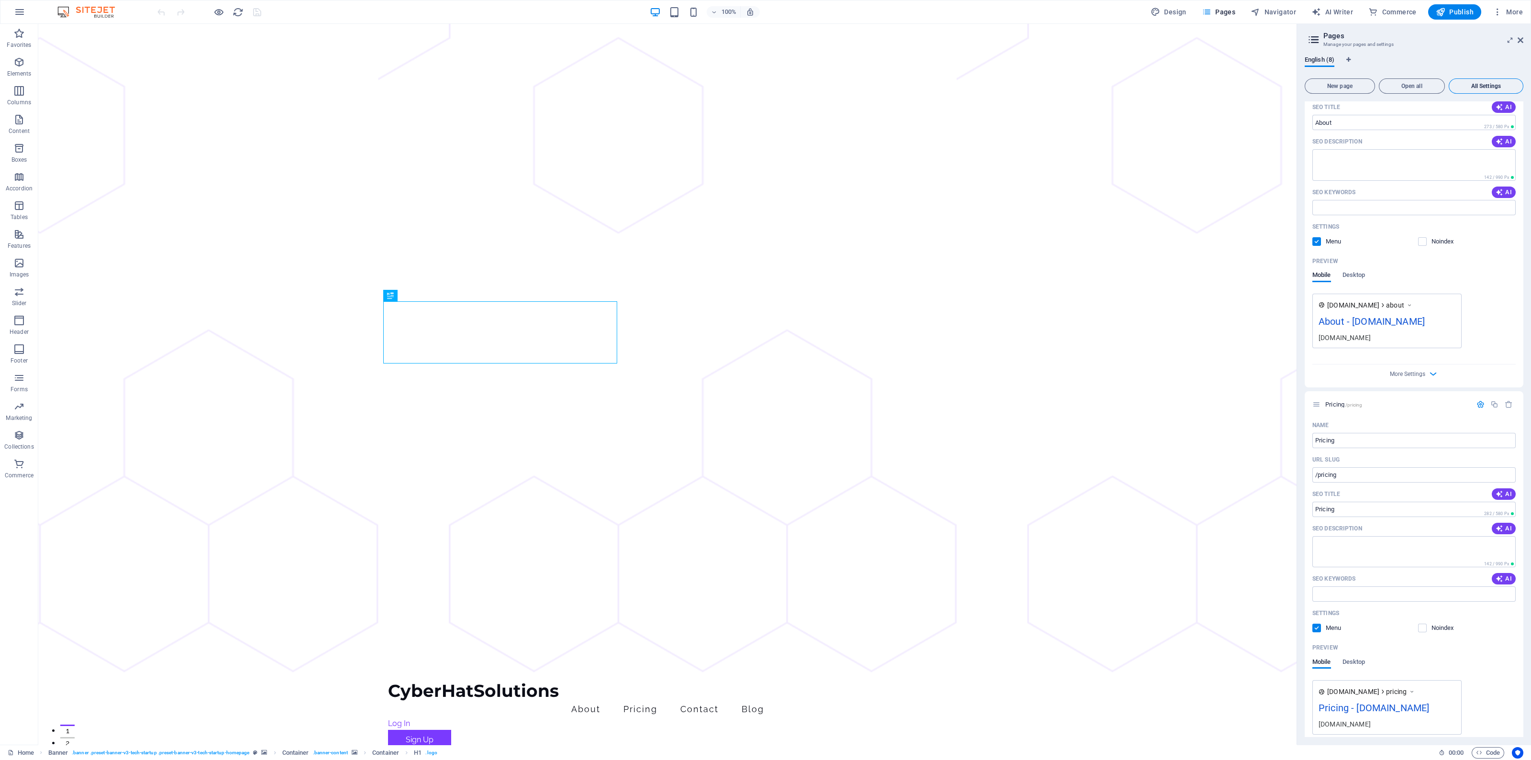
click at [1489, 84] on span "All Settings" at bounding box center [1486, 86] width 66 height 6
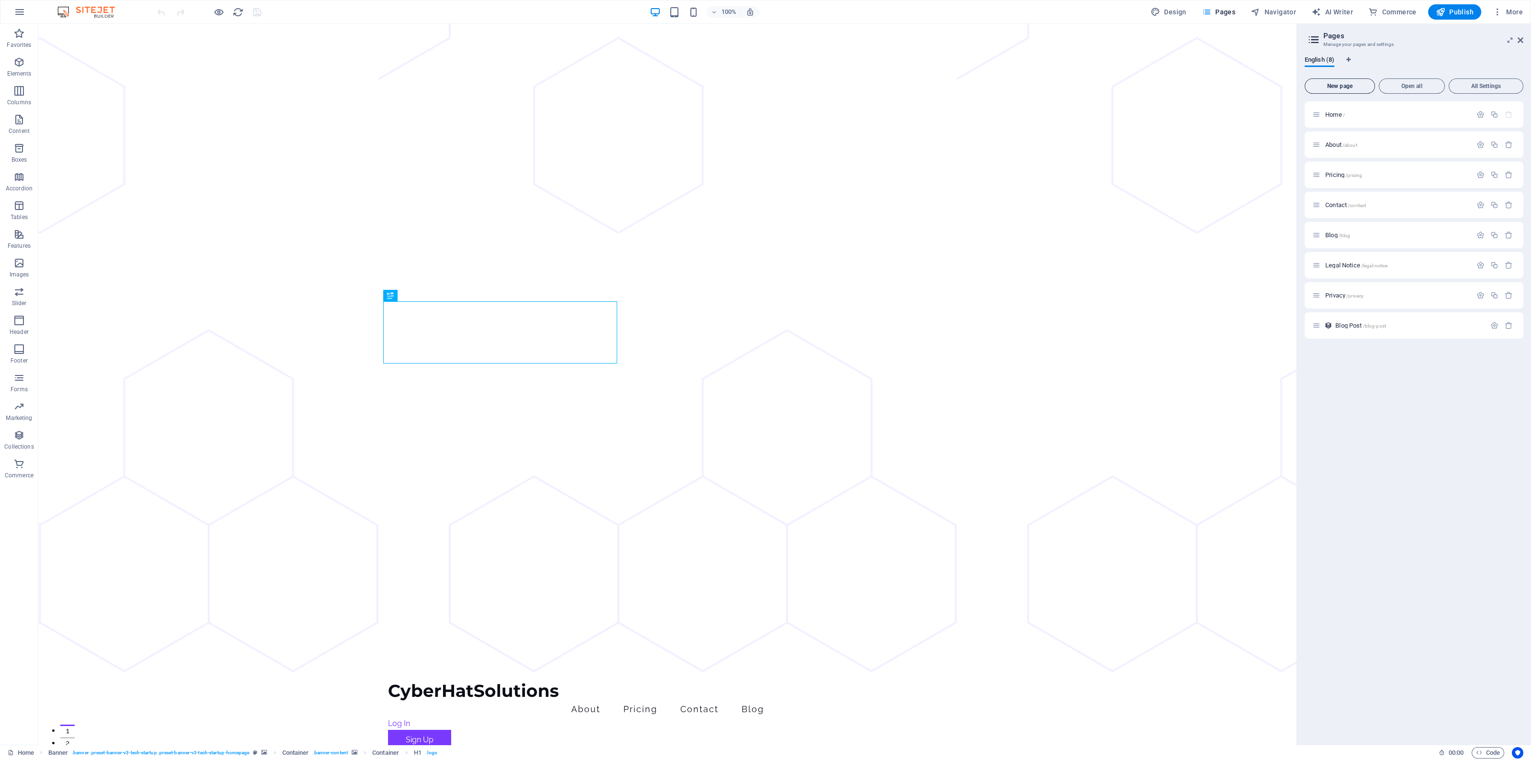
scroll to position [0, 0]
click at [1356, 85] on span "New page" at bounding box center [1340, 86] width 62 height 6
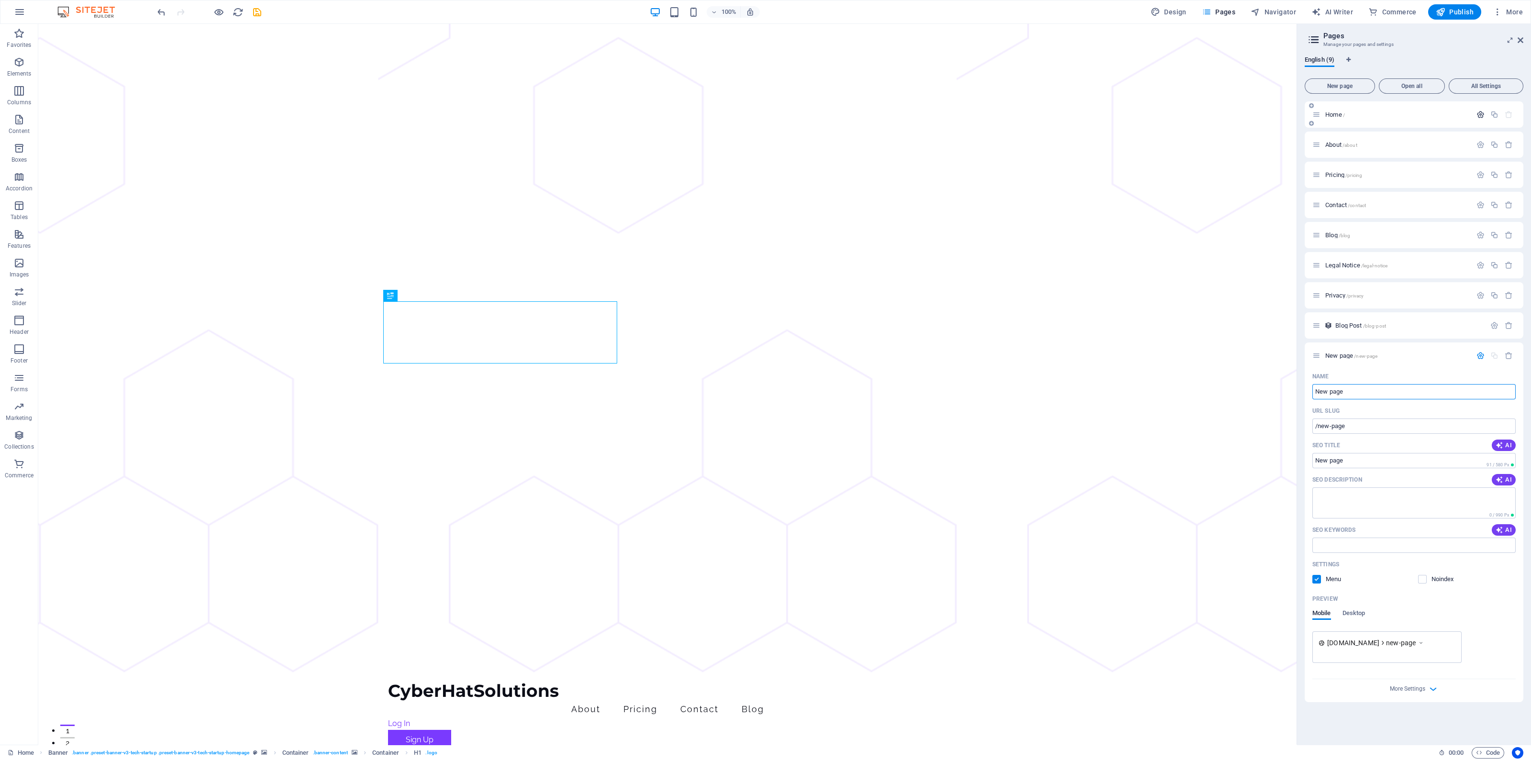
click at [1481, 112] on icon "button" at bounding box center [1481, 115] width 8 height 8
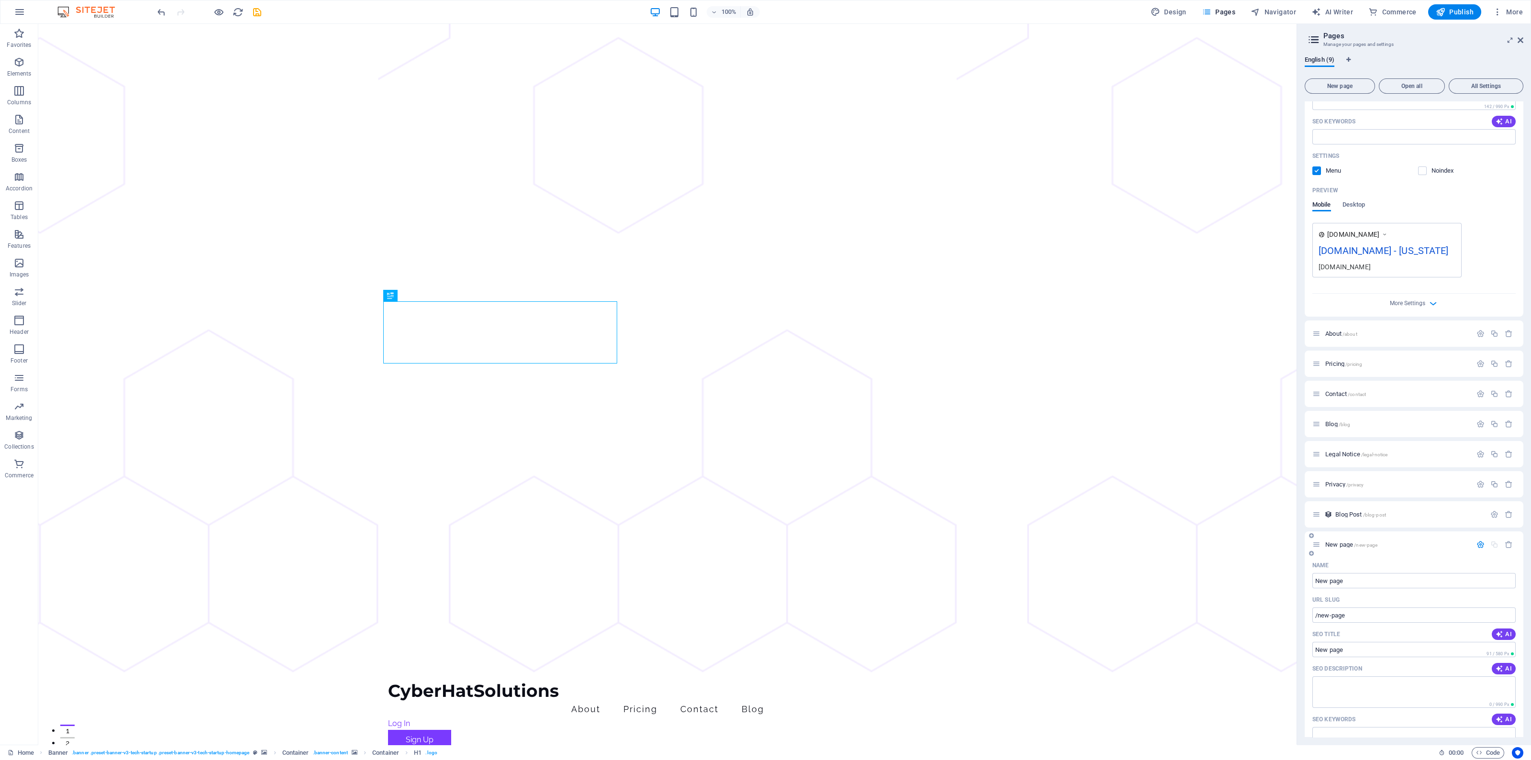
scroll to position [299, 0]
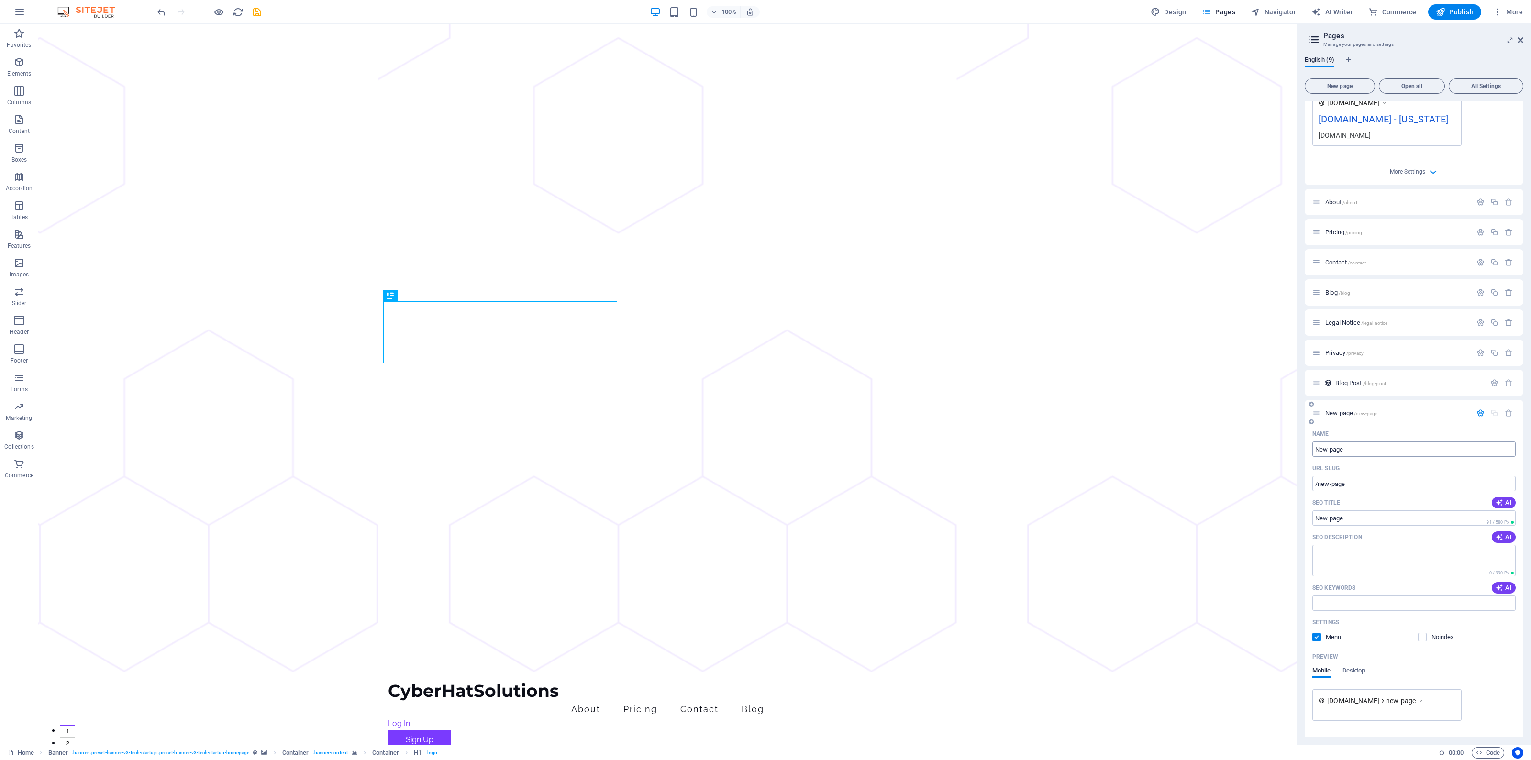
click at [1364, 457] on input "New page" at bounding box center [1414, 449] width 203 height 15
click at [1359, 491] on input "/new-page" at bounding box center [1414, 483] width 203 height 15
drag, startPoint x: 1319, startPoint y: 499, endPoint x: 1362, endPoint y: 497, distance: 42.6
click at [1362, 491] on input "/new-page" at bounding box center [1414, 483] width 203 height 15
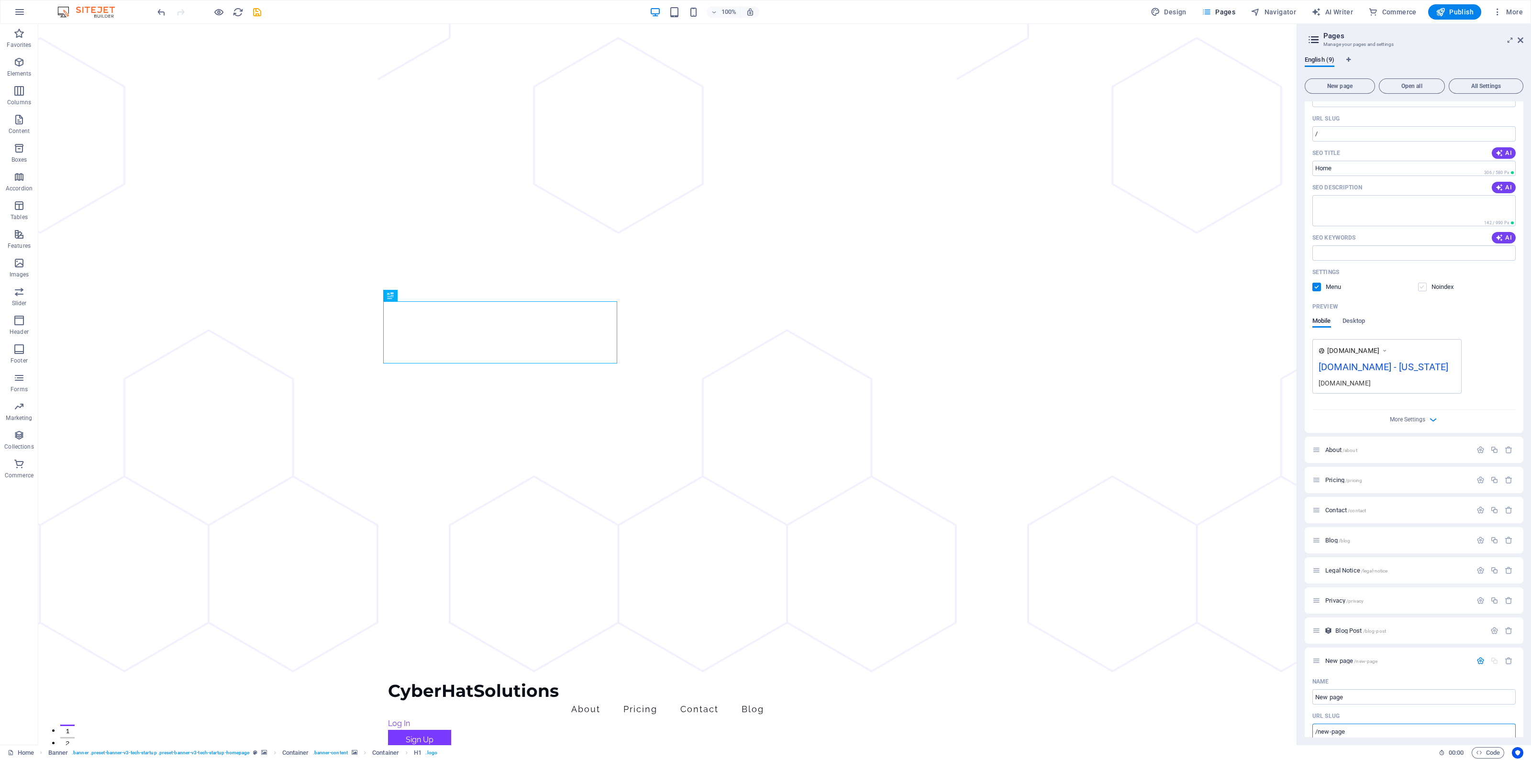
scroll to position [0, 0]
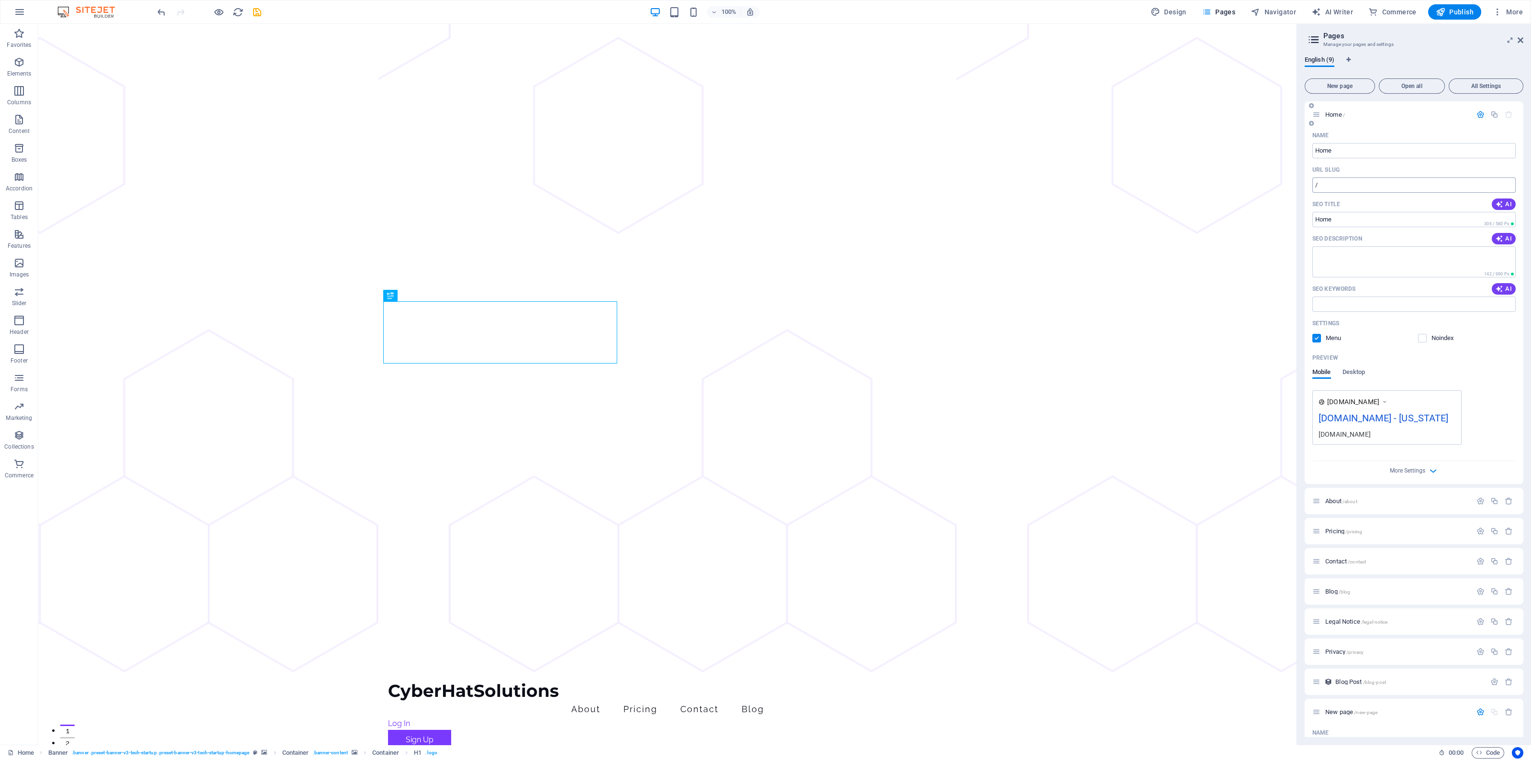
click at [1380, 186] on input "/" at bounding box center [1414, 185] width 203 height 15
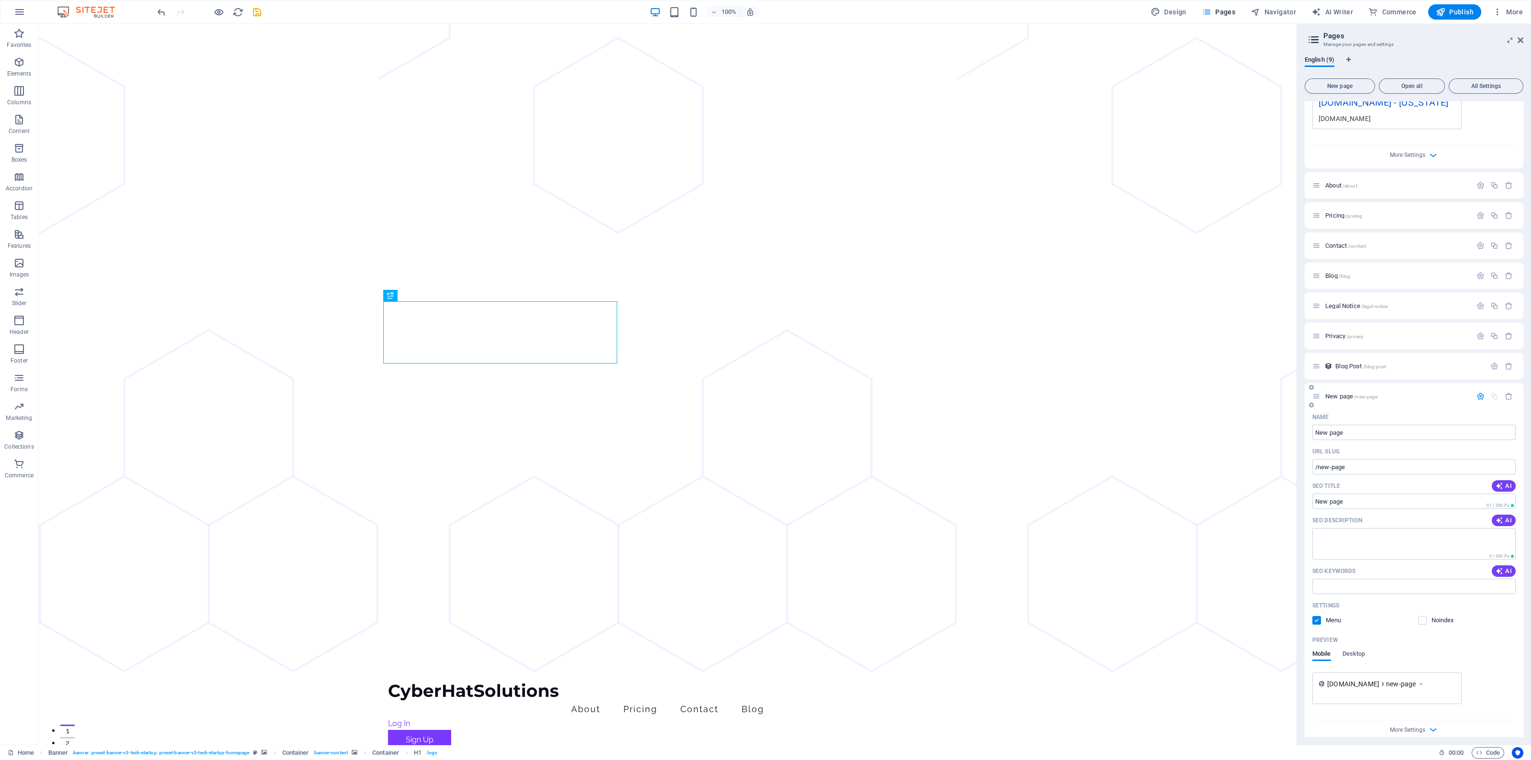
scroll to position [338, 0]
type input "/home"
drag, startPoint x: 1319, startPoint y: 456, endPoint x: 1394, endPoint y: 458, distance: 74.2
click at [1394, 458] on input "/new-page" at bounding box center [1414, 456] width 203 height 15
type input "/"
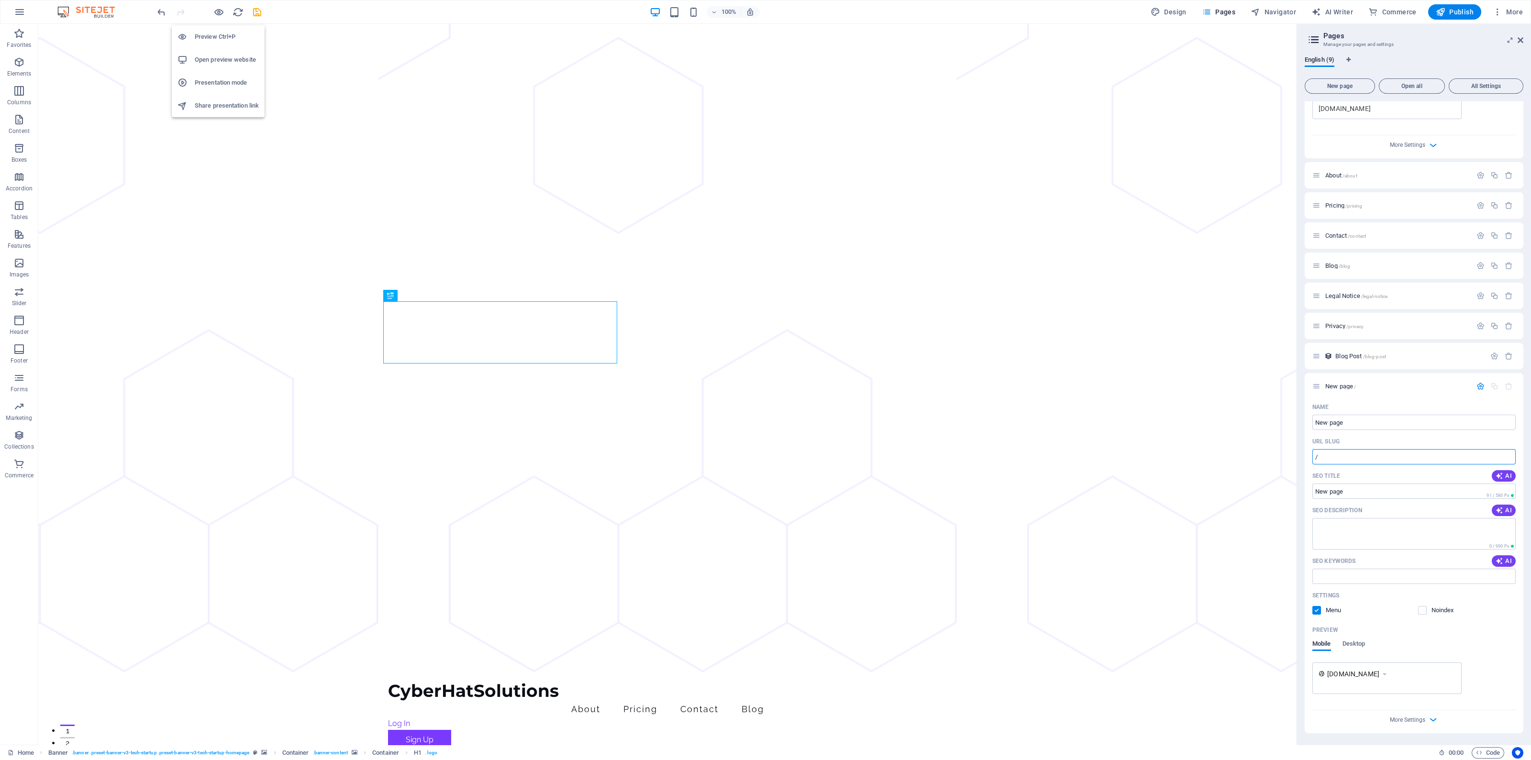
click at [213, 36] on h6 "Preview Ctrl+P" at bounding box center [227, 36] width 64 height 11
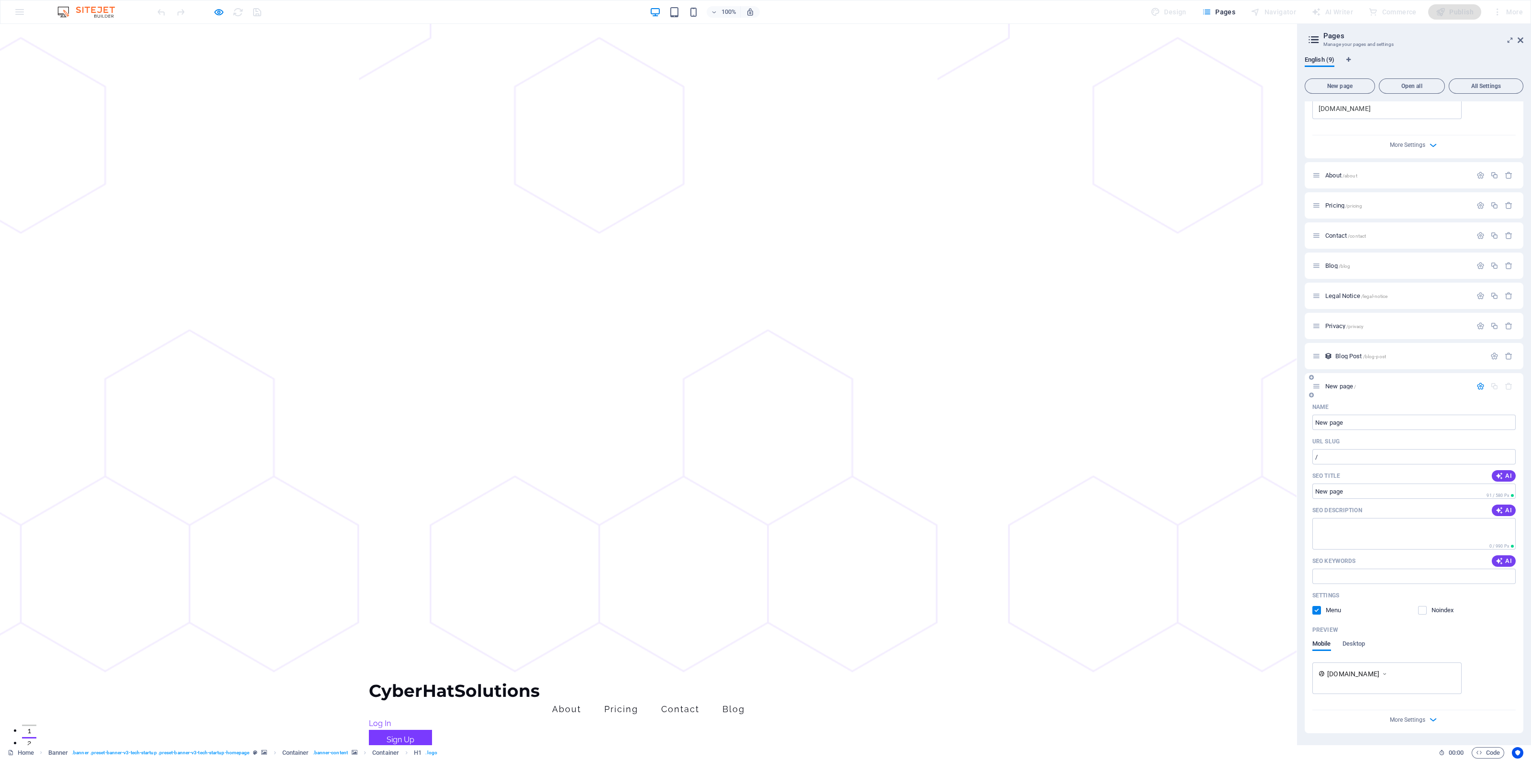
click at [1477, 386] on icon "button" at bounding box center [1481, 386] width 8 height 8
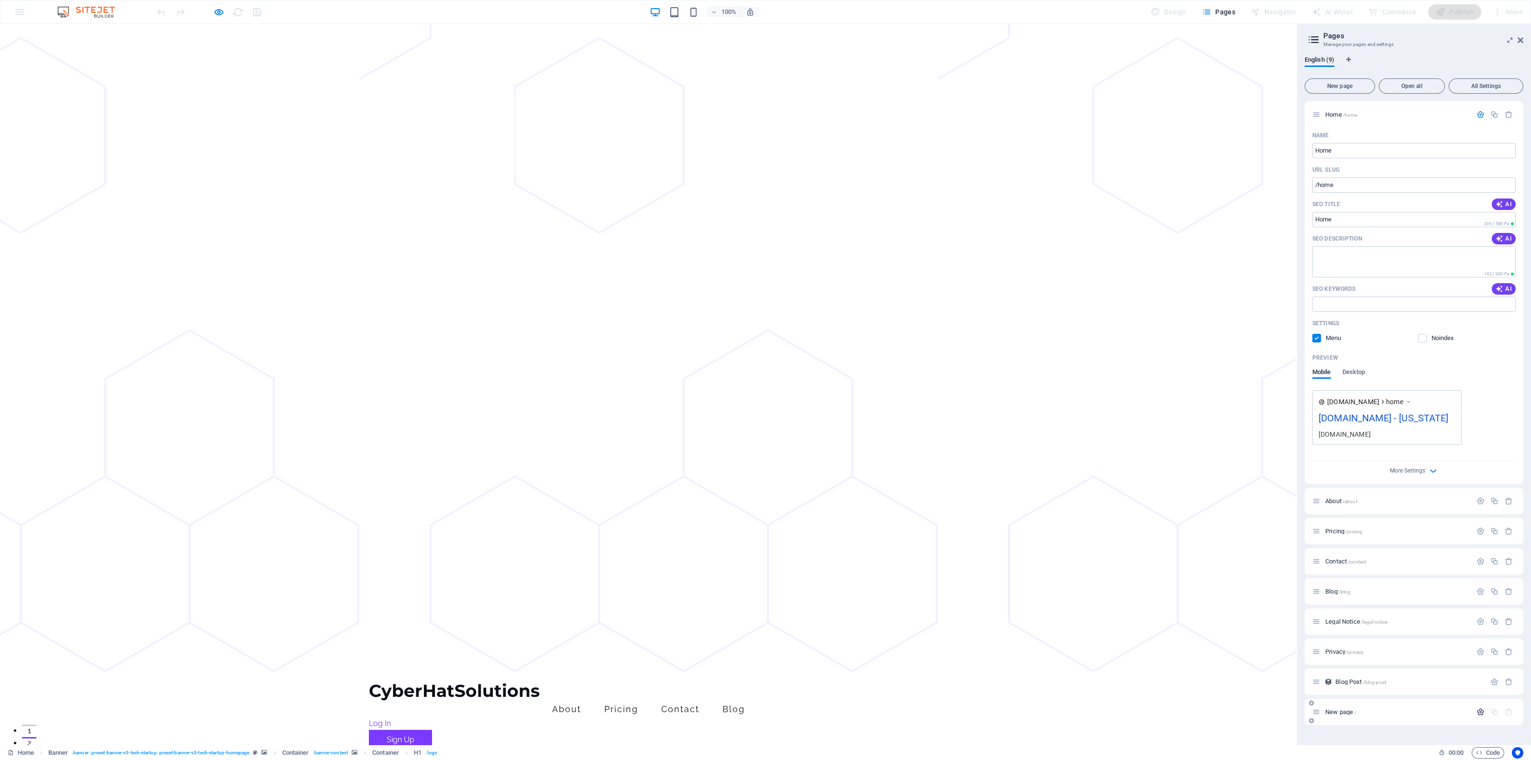
scroll to position [5, 0]
click at [1330, 716] on span "New page /" at bounding box center [1341, 712] width 31 height 7
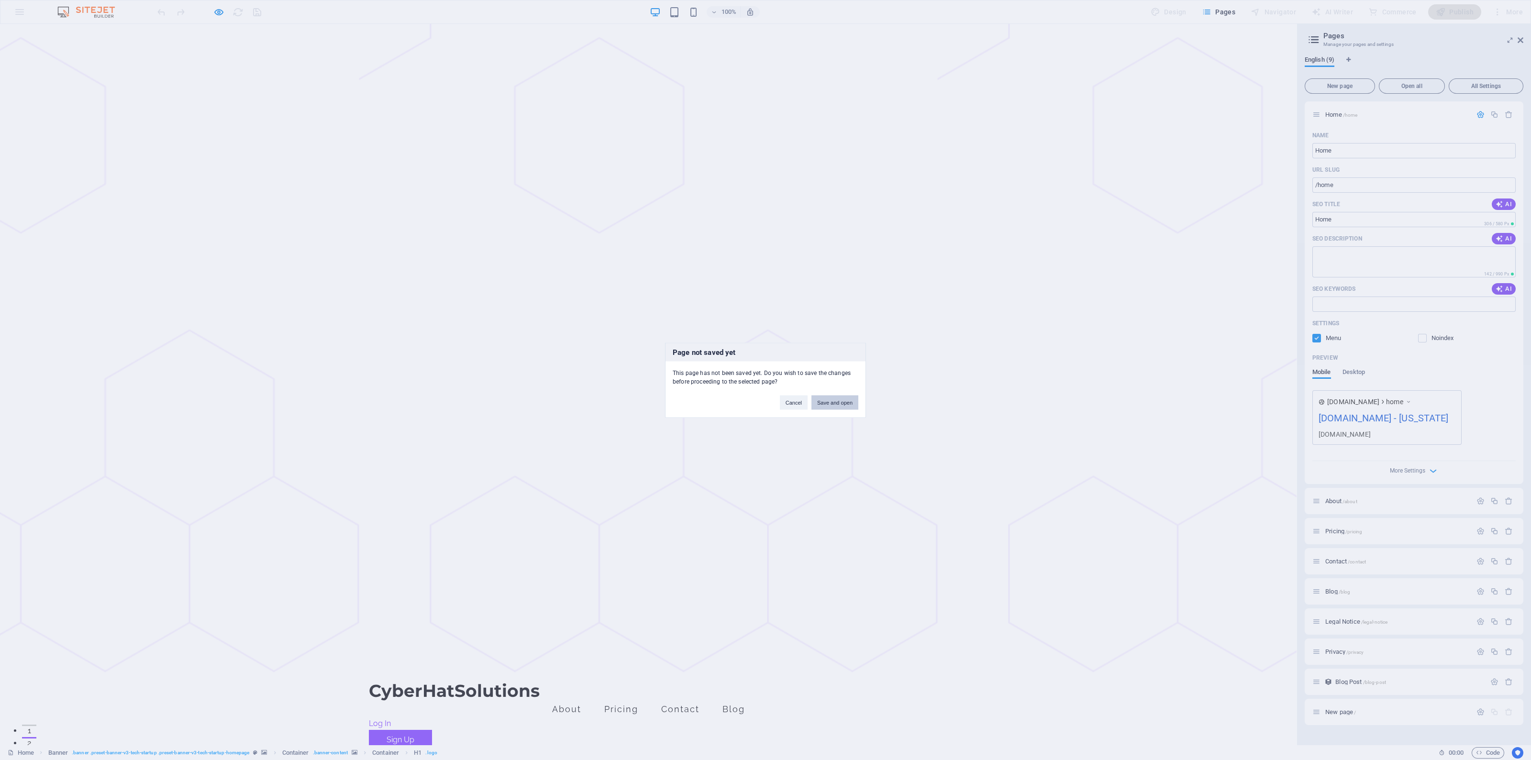
click at [826, 401] on button "Save and open" at bounding box center [835, 402] width 47 height 14
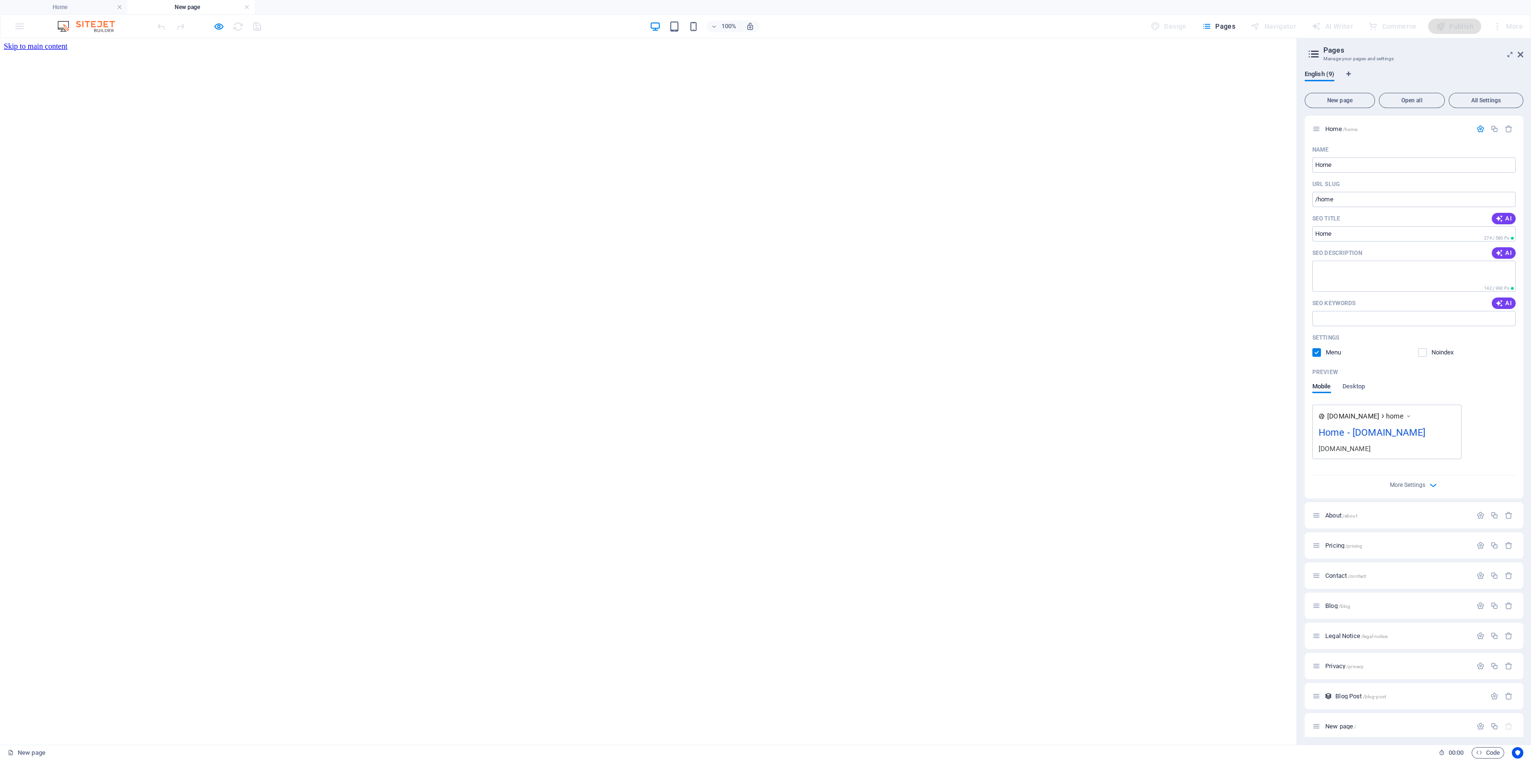
scroll to position [0, 0]
click at [559, 55] on html "Skip to main content Drop content here or Add elements Paste clipboard" at bounding box center [648, 46] width 1297 height 16
click at [1491, 752] on span "Code" at bounding box center [1488, 753] width 24 height 11
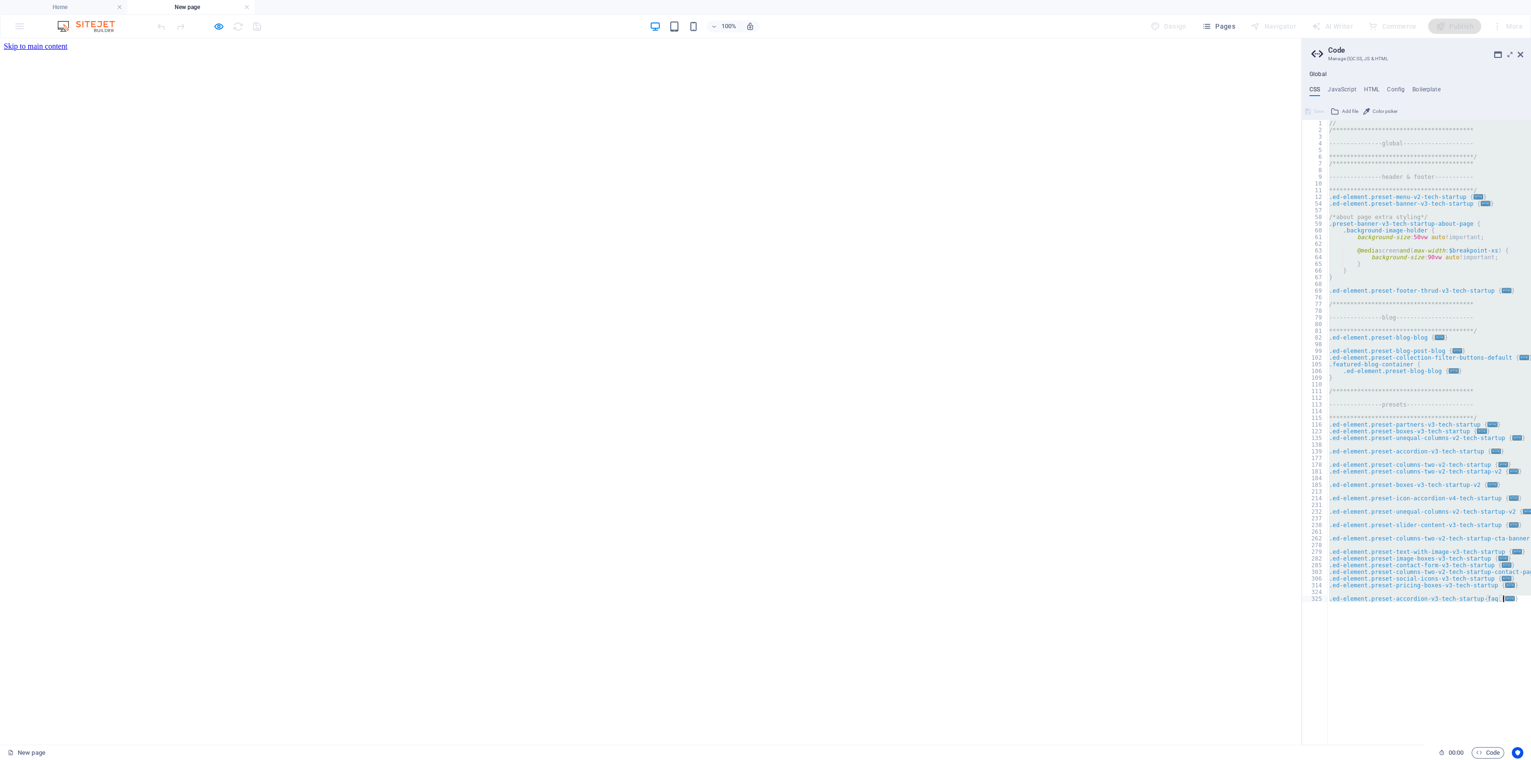
scroll to position [1211, 0]
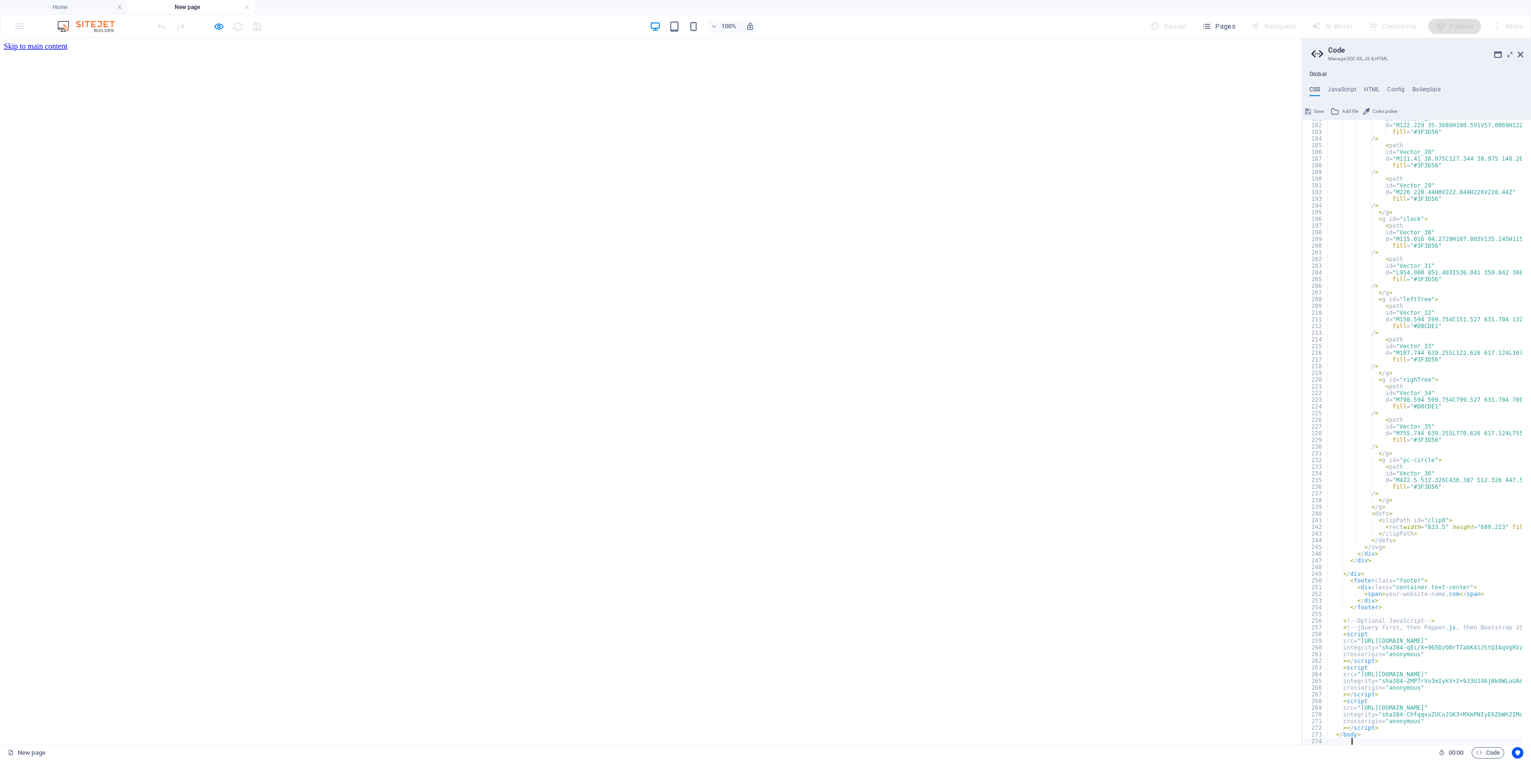
type textarea "> .inner > .accordion-content { margin-bottom: 32px; } }"
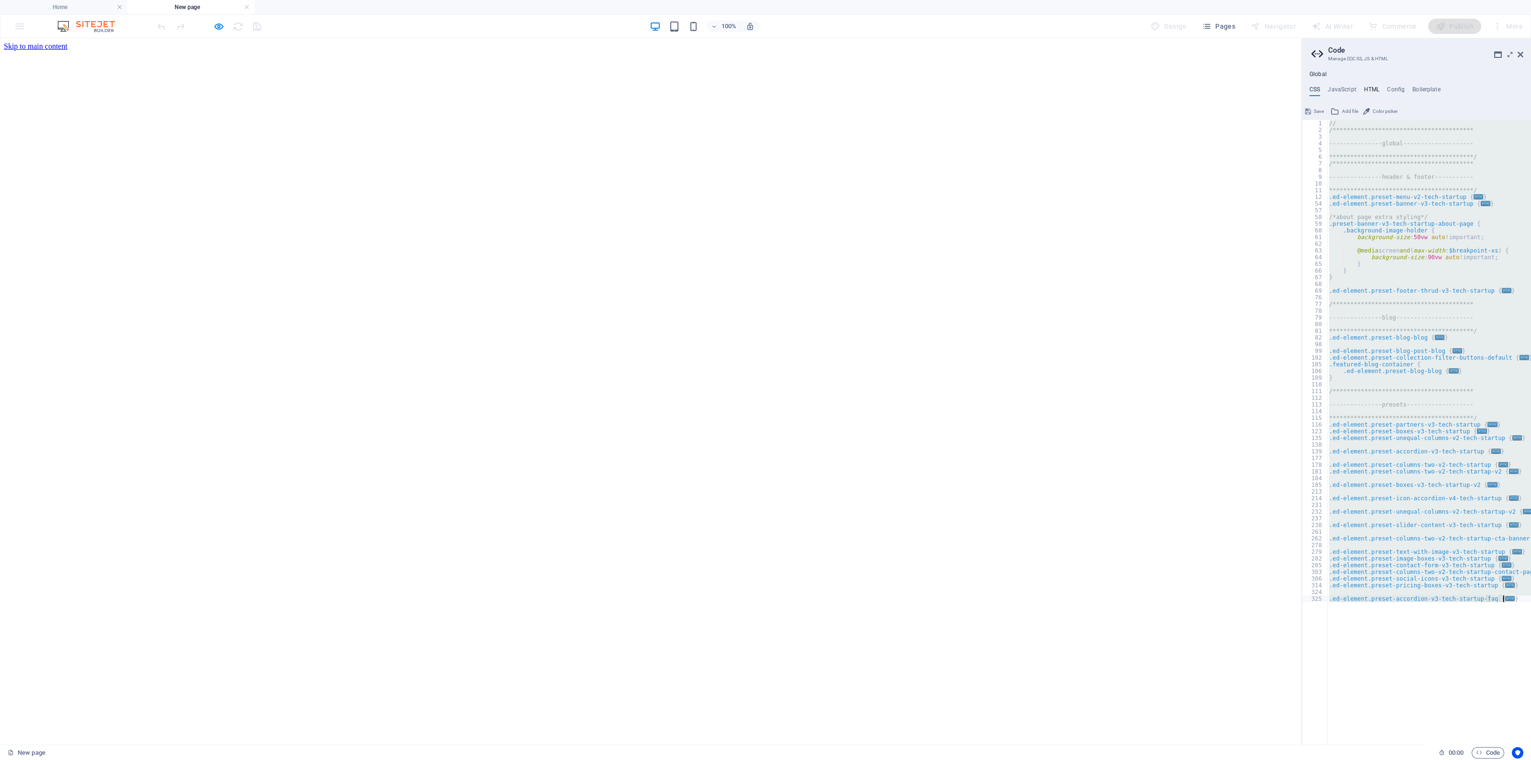
click at [1374, 94] on h4 "HTML" at bounding box center [1372, 91] width 16 height 11
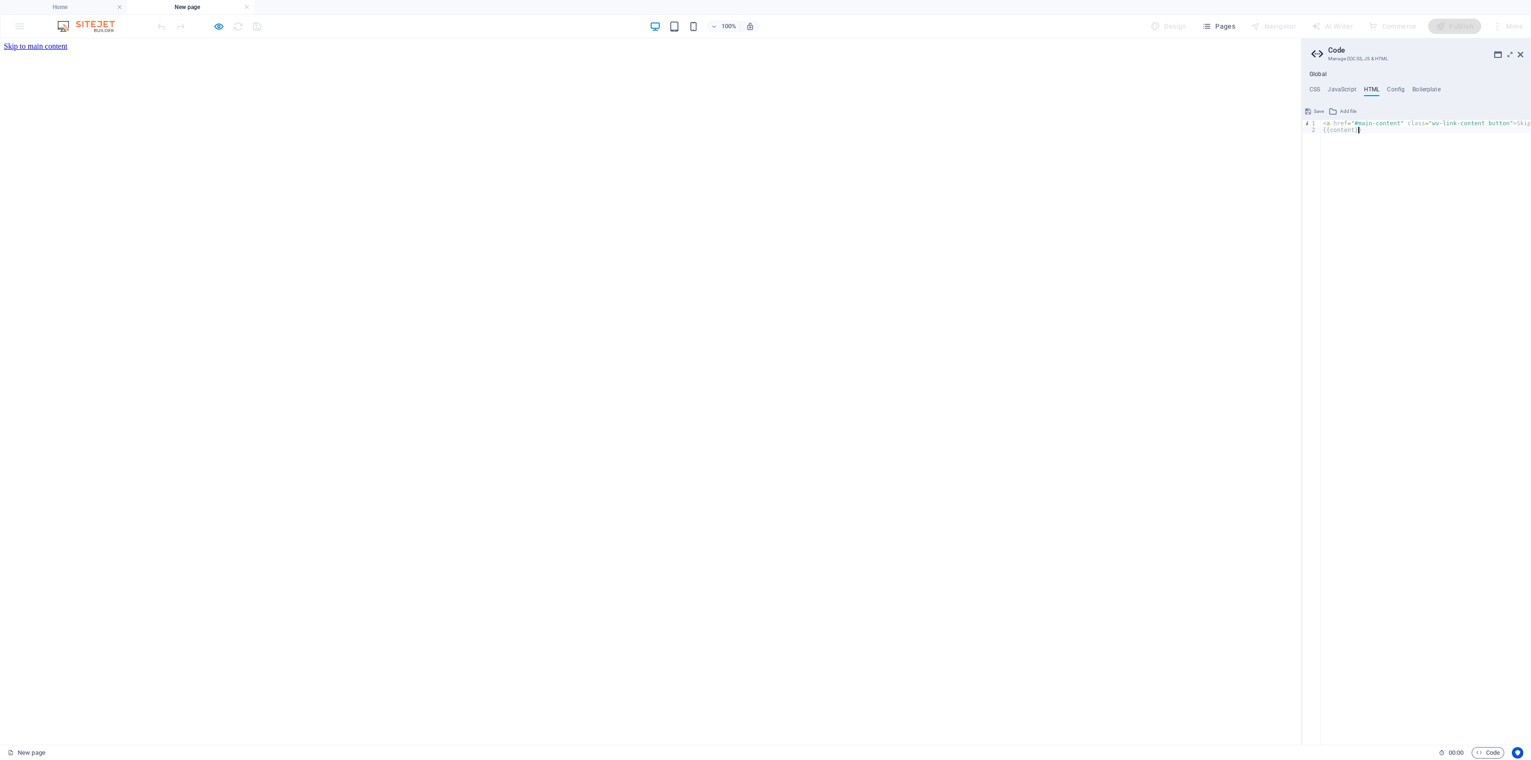
click at [1400, 221] on div "< a href = "#main-content" class = "wv-link-content button" > Skip to main cont…" at bounding box center [1450, 434] width 258 height 629
type textarea "<a href="#main-content" class="wv-link-content button">Skip to main content</a>…"
paste textarea
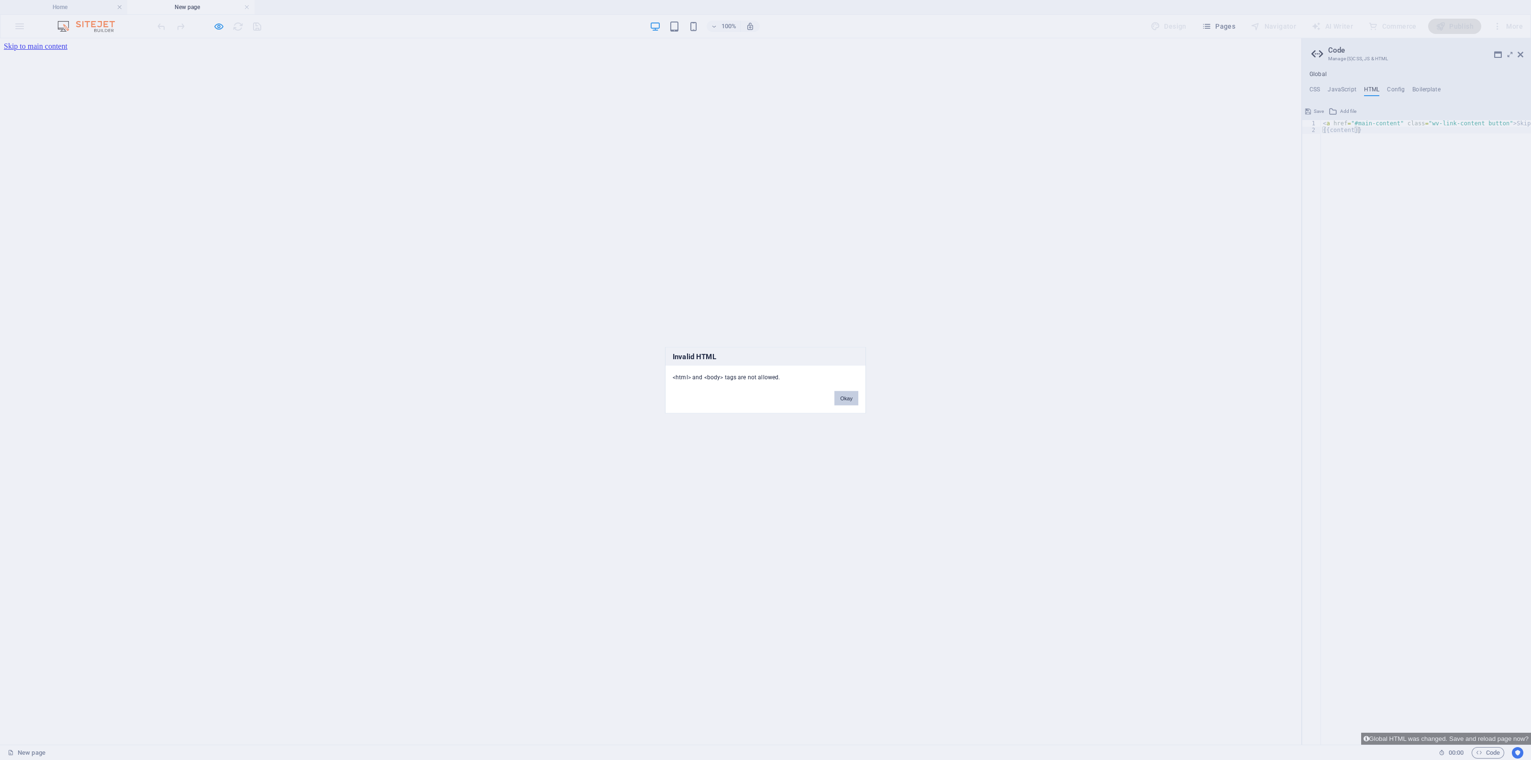
click at [846, 399] on button "Okay" at bounding box center [847, 398] width 24 height 14
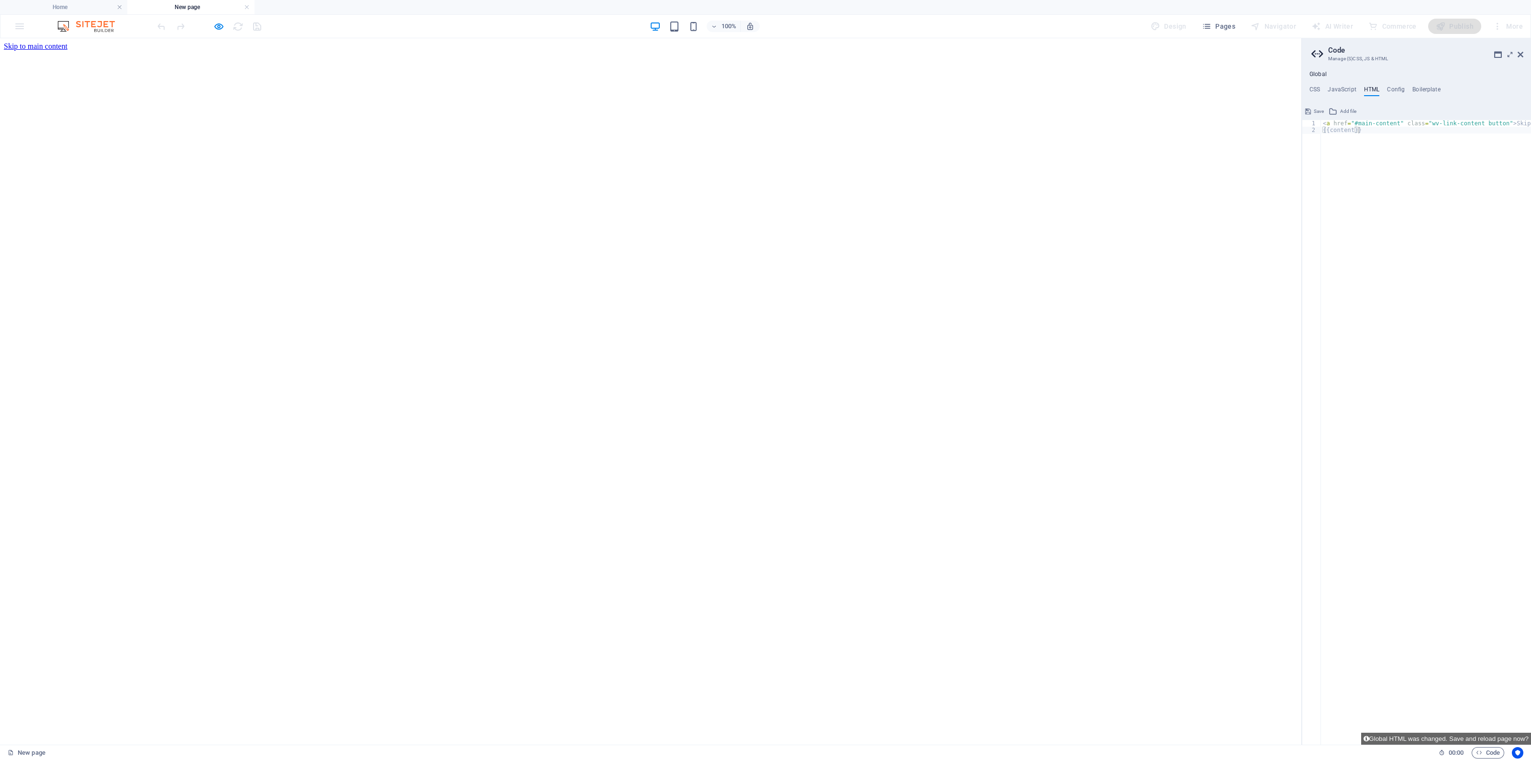
type textarea "{{content}}"
click at [1407, 222] on div "< a href = "#main-content" class = "wv-link-content button" > Skip to main cont…" at bounding box center [1450, 434] width 258 height 629
click at [1475, 196] on div "< a href = "#main-content" class = "wv-link-content button" > Skip to main cont…" at bounding box center [1450, 434] width 258 height 629
click at [1425, 87] on h4 "Boilerplate" at bounding box center [1427, 91] width 28 height 11
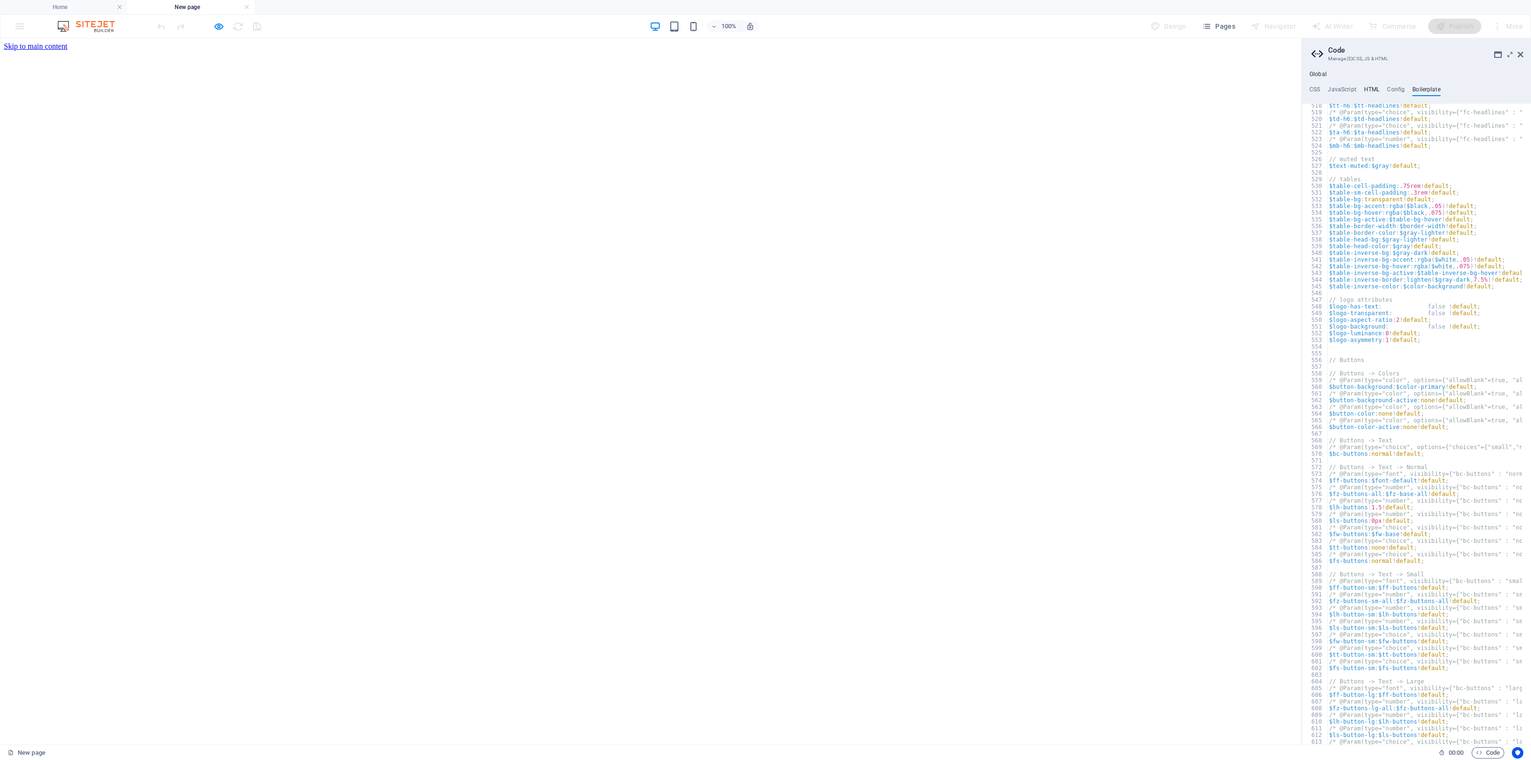
scroll to position [1969, 0]
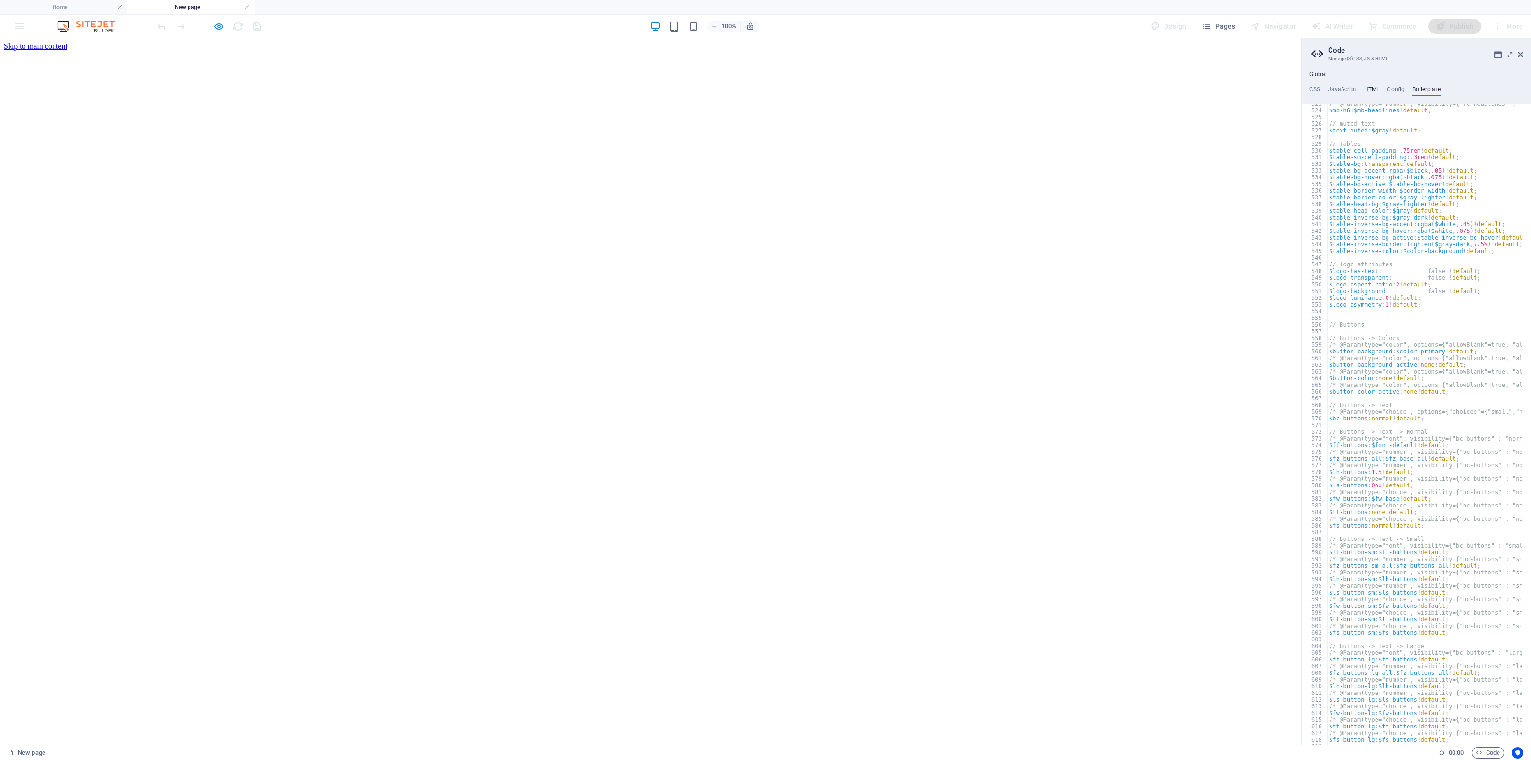
click at [1371, 90] on h4 "HTML" at bounding box center [1372, 91] width 16 height 11
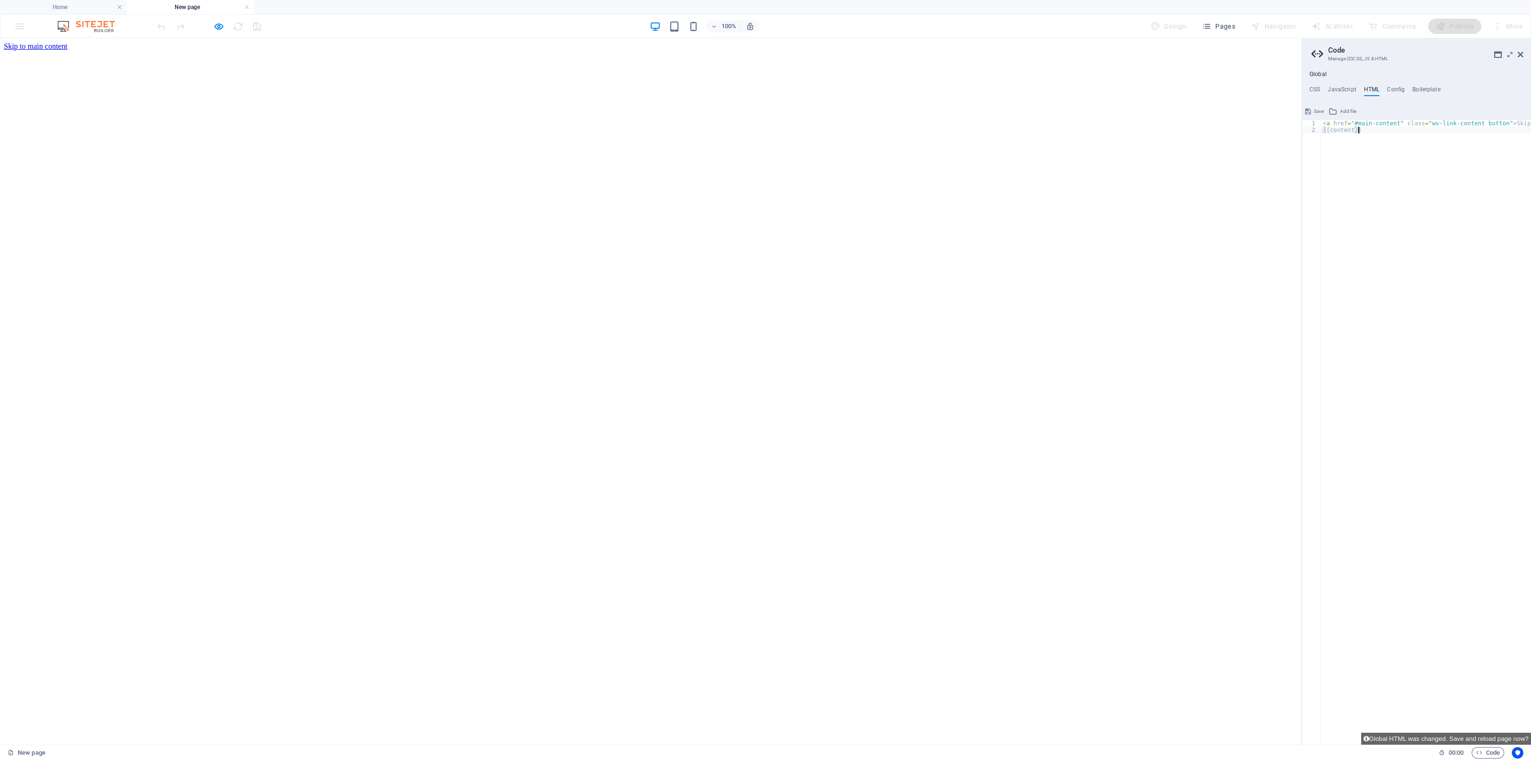
click at [1449, 546] on div "< a href = "#main-content" class = "wv-link-content button" > Skip to main cont…" at bounding box center [1450, 434] width 258 height 629
drag, startPoint x: 1425, startPoint y: 736, endPoint x: 1451, endPoint y: 693, distance: 49.4
click at [1447, 684] on div "{{content}} 1 2 < a href = "#main-content" class = "wv-link-content button" > S…" at bounding box center [1416, 424] width 229 height 641
click at [1490, 757] on span "Code" at bounding box center [1488, 753] width 24 height 11
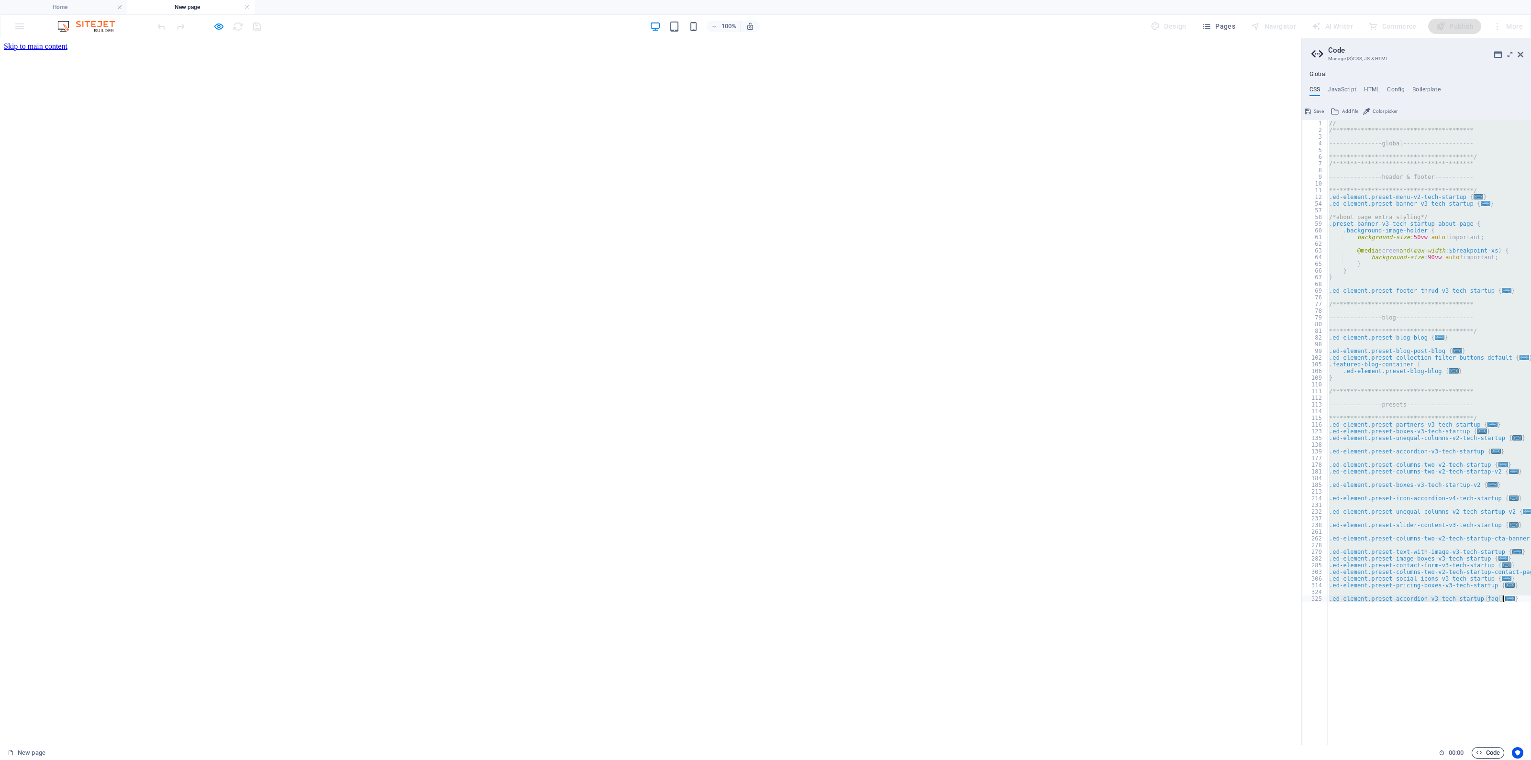
click at [1488, 755] on span "Code" at bounding box center [1488, 753] width 24 height 11
click at [1374, 91] on h4 "HTML" at bounding box center [1372, 91] width 16 height 11
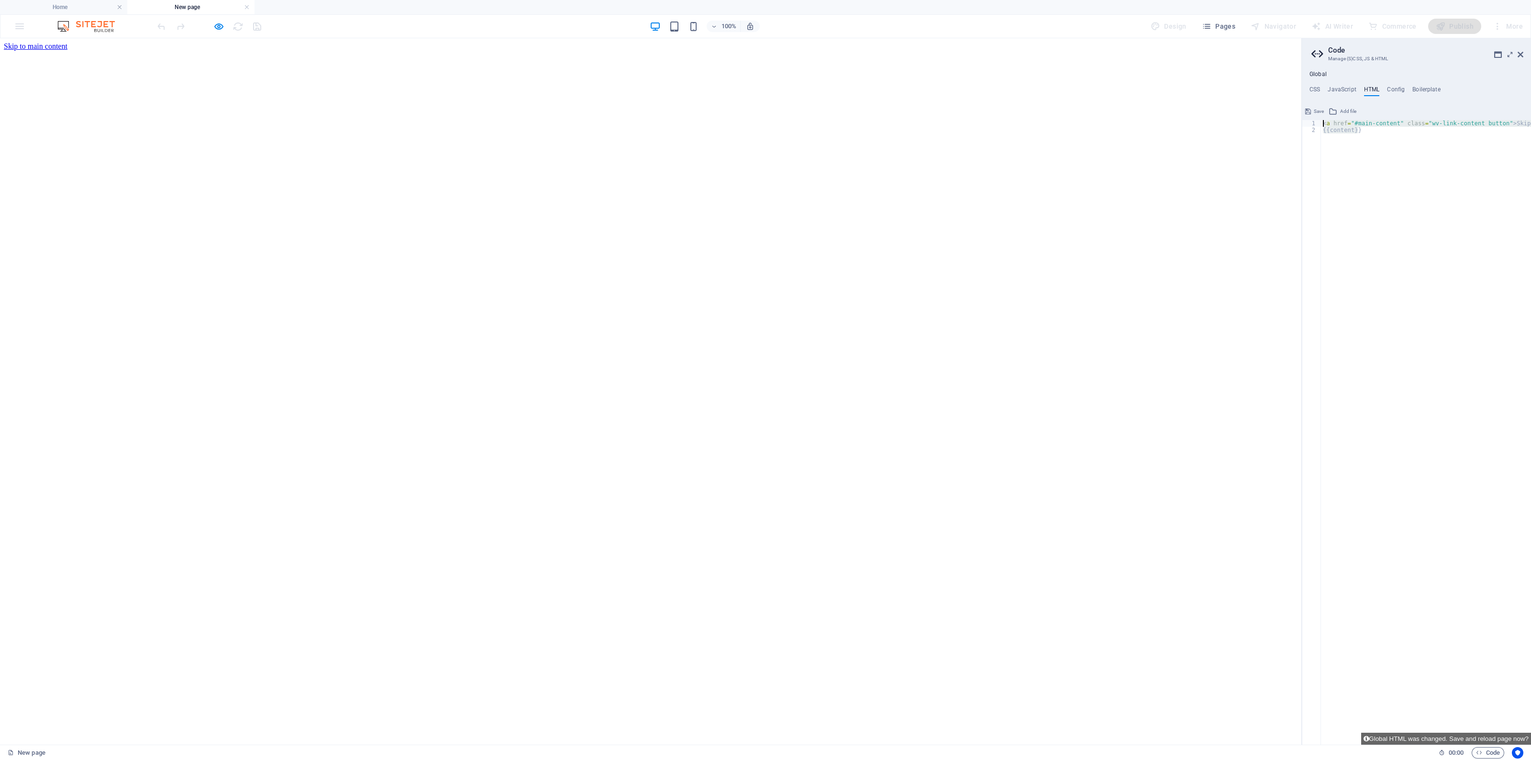
drag, startPoint x: 1369, startPoint y: 168, endPoint x: 1280, endPoint y: 114, distance: 103.7
click at [1357, 191] on div "< a href = "#main-content" class = "wv-link-content button" > Skip to main cont…" at bounding box center [1426, 432] width 210 height 625
type textarea "{{content}}"
click at [1090, 55] on html "Skip to main content Drop content here or Add elements Paste clipboard" at bounding box center [651, 46] width 1302 height 16
click at [1521, 51] on icon at bounding box center [1521, 55] width 6 height 8
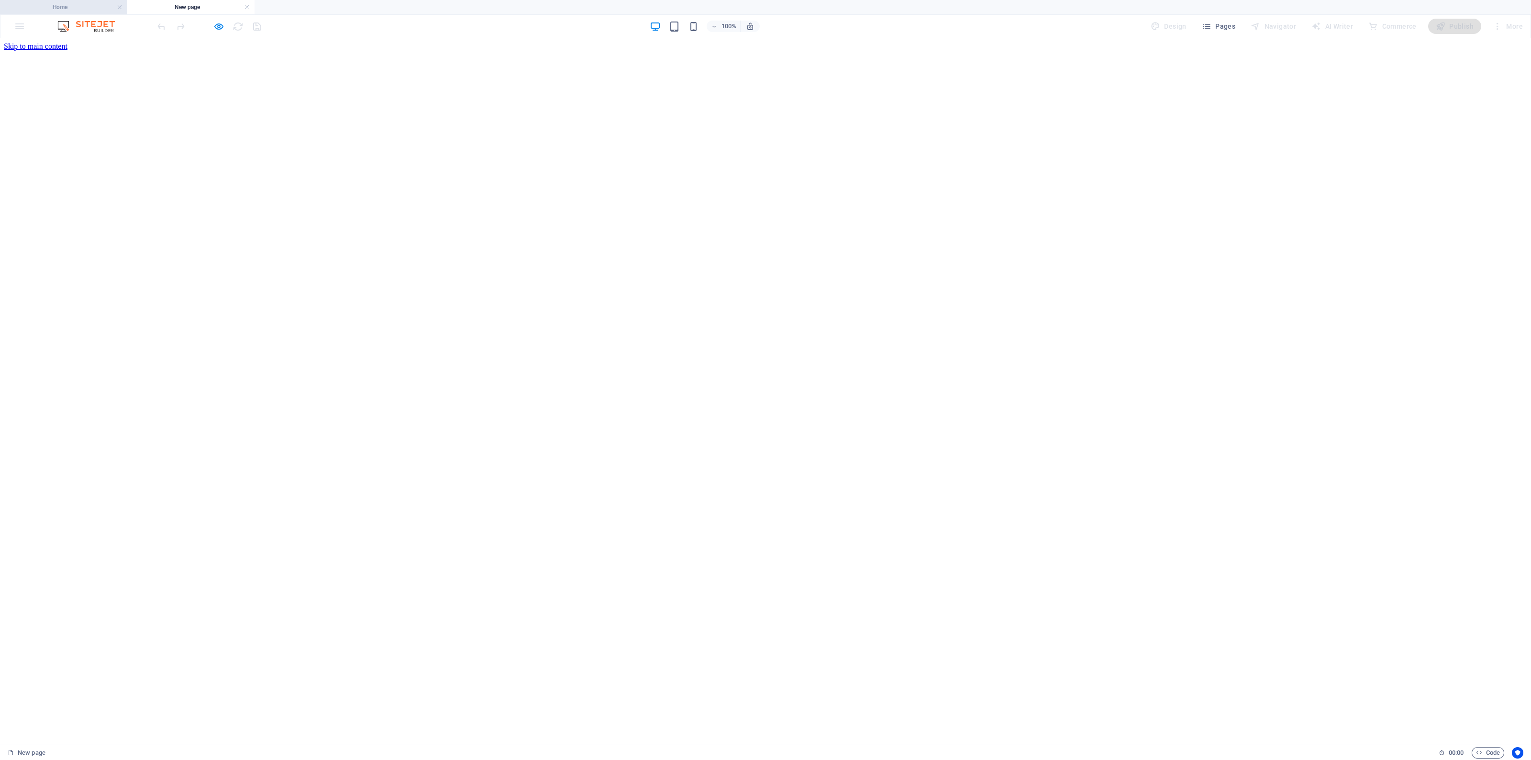
click at [65, 0] on li "Home" at bounding box center [63, 7] width 127 height 14
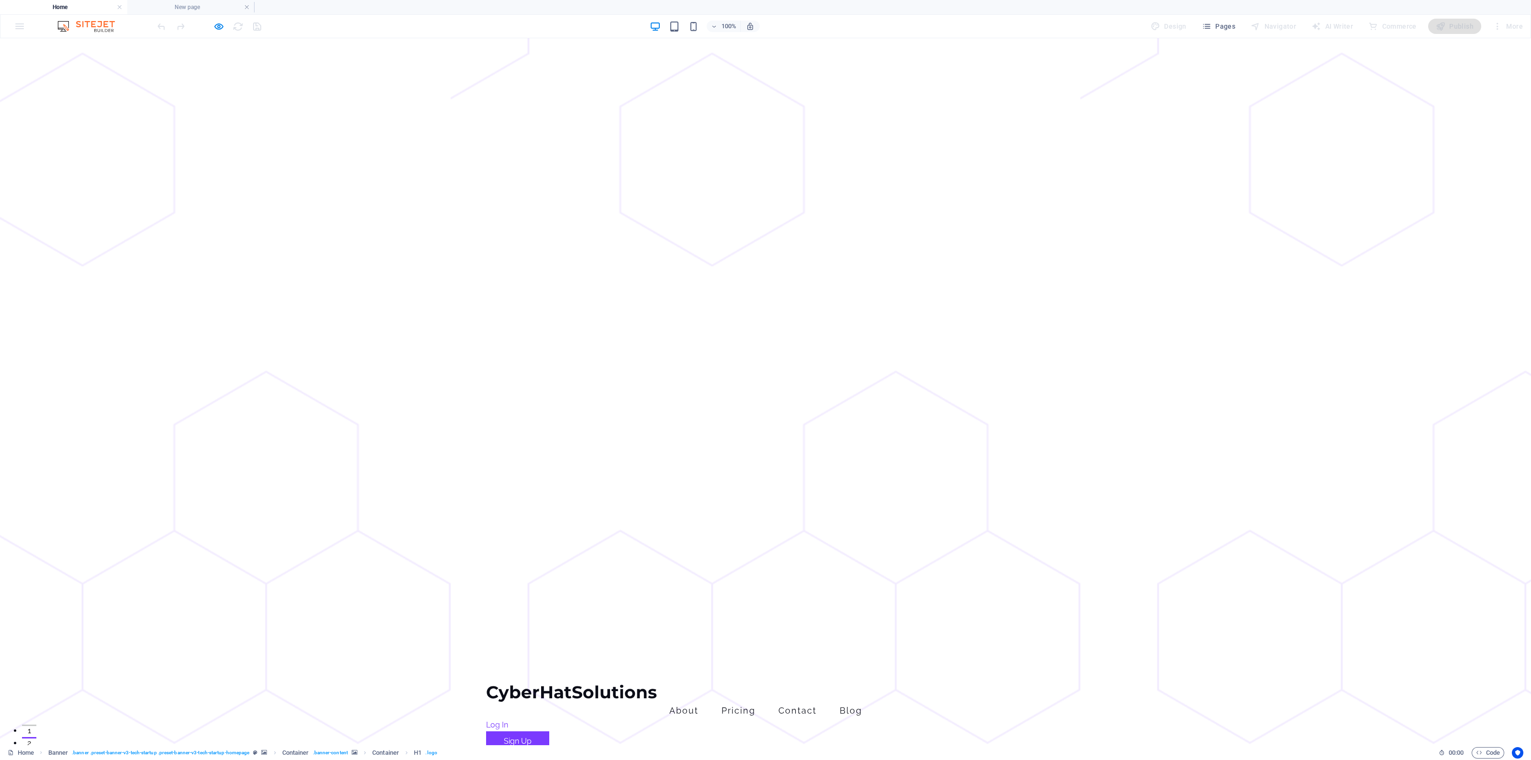
click at [79, 12] on li "Home" at bounding box center [63, 7] width 127 height 14
click at [1447, 19] on div "Publish" at bounding box center [1455, 26] width 53 height 15
drag, startPoint x: 11, startPoint y: 20, endPoint x: 21, endPoint y: 30, distance: 13.9
click at [19, 27] on div "100% Design Pages Navigator AI Writer Commerce Publish More" at bounding box center [765, 26] width 1530 height 23
click at [21, 30] on div "100% Design Pages Navigator AI Writer Commerce Publish More" at bounding box center [765, 26] width 1530 height 23
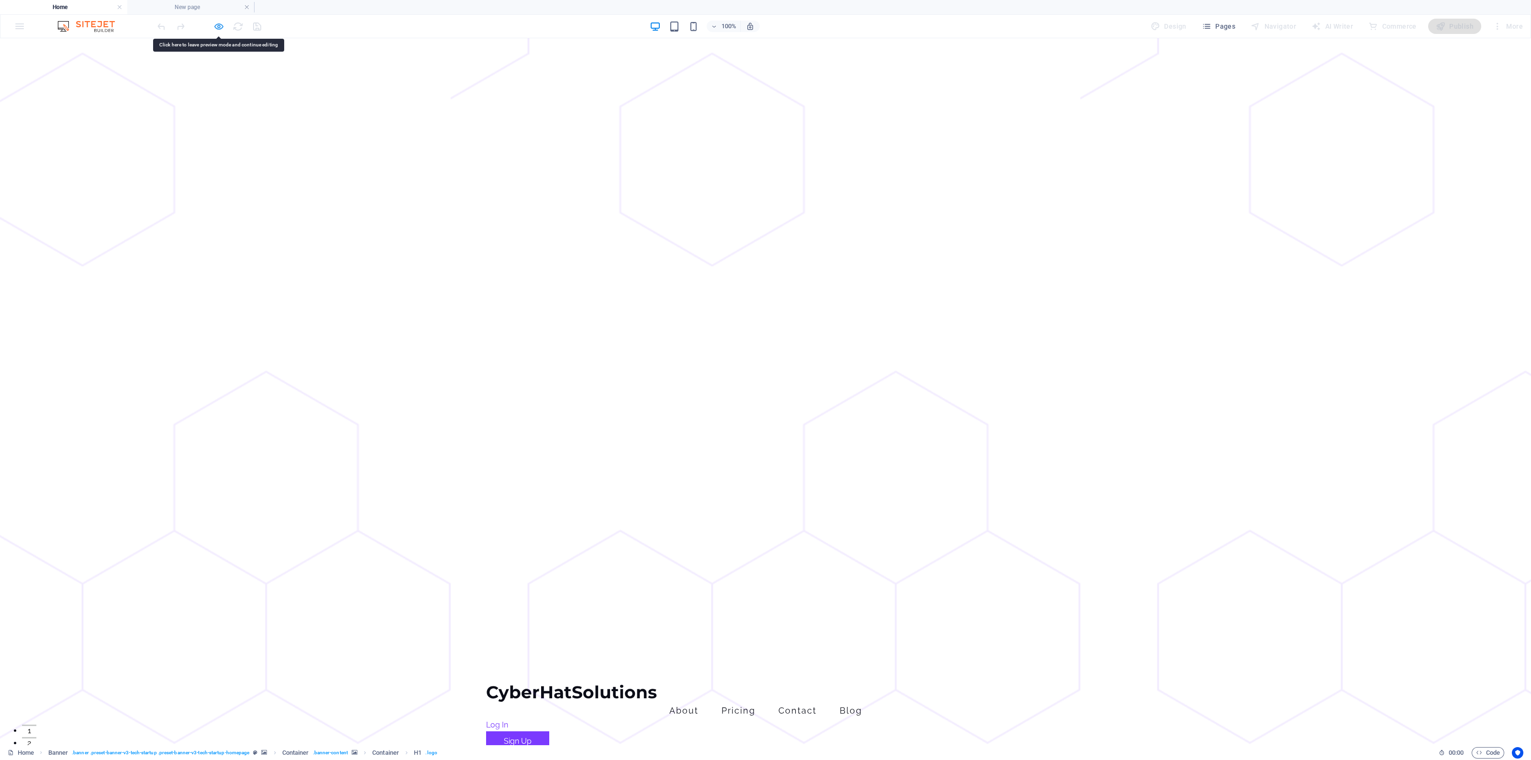
drag, startPoint x: 231, startPoint y: 18, endPoint x: 223, endPoint y: 26, distance: 11.2
click at [231, 20] on div at bounding box center [209, 26] width 107 height 15
click at [223, 25] on icon "button" at bounding box center [218, 26] width 11 height 11
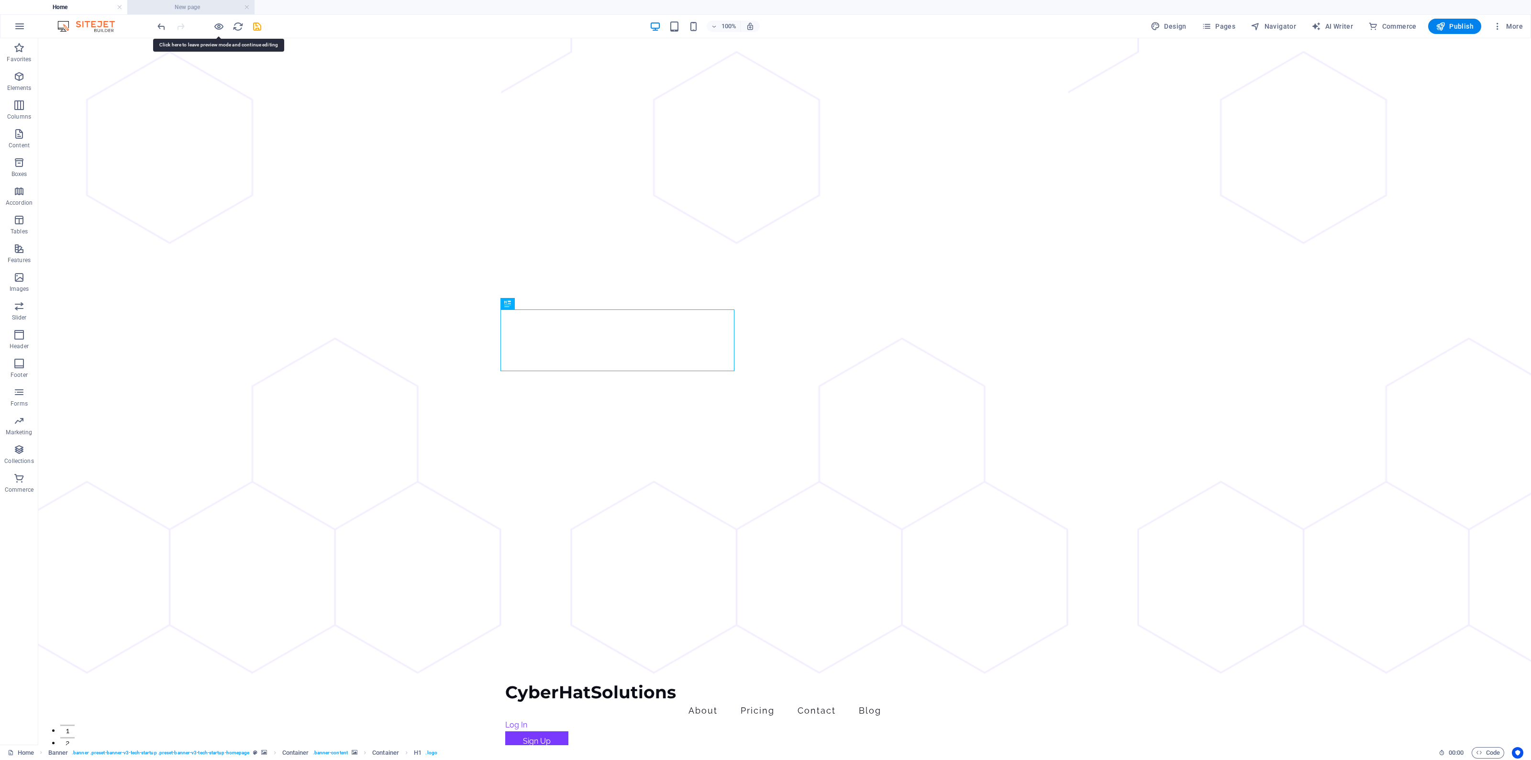
click at [182, 3] on h4 "New page" at bounding box center [190, 7] width 127 height 11
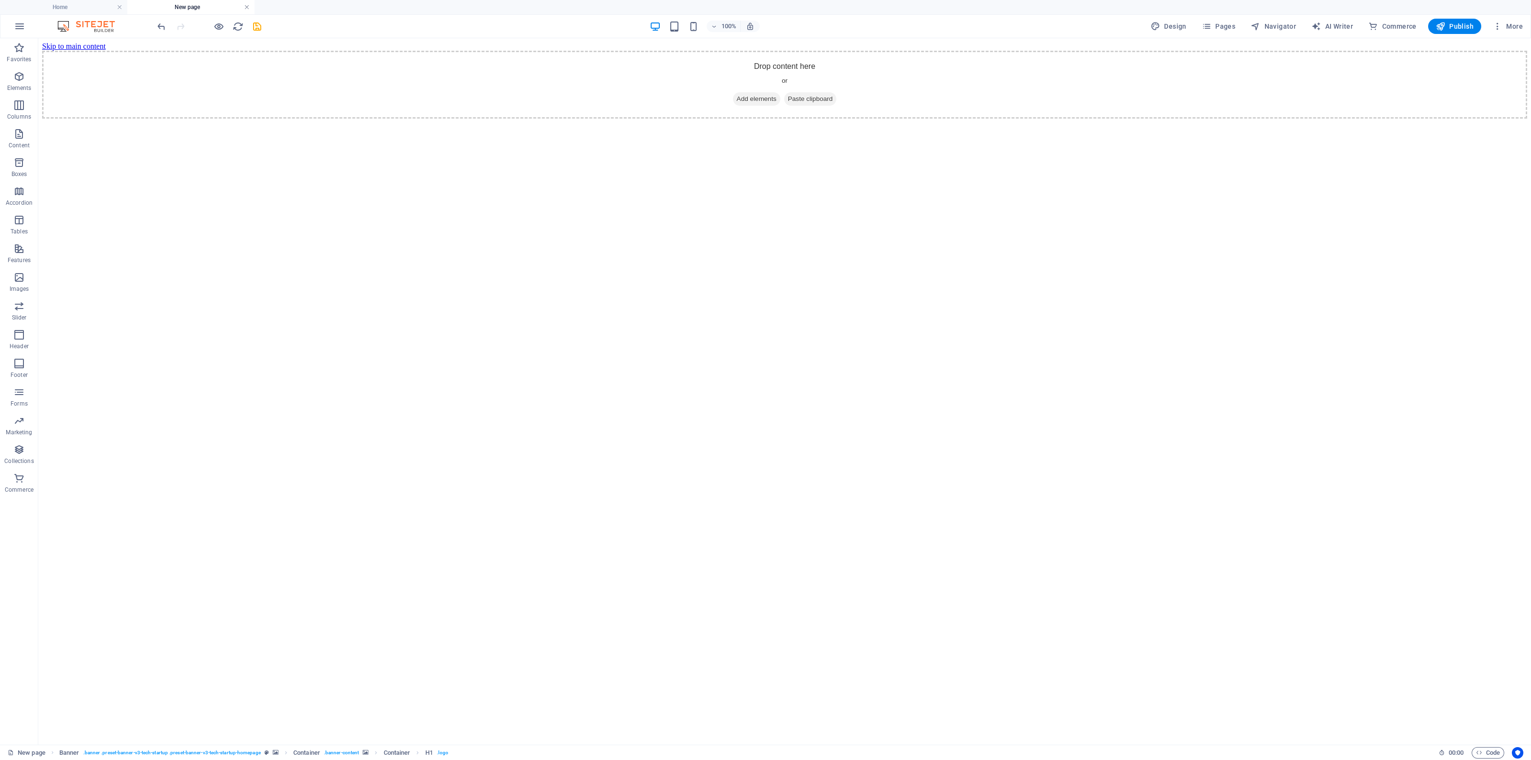
click at [249, 8] on link at bounding box center [247, 7] width 6 height 9
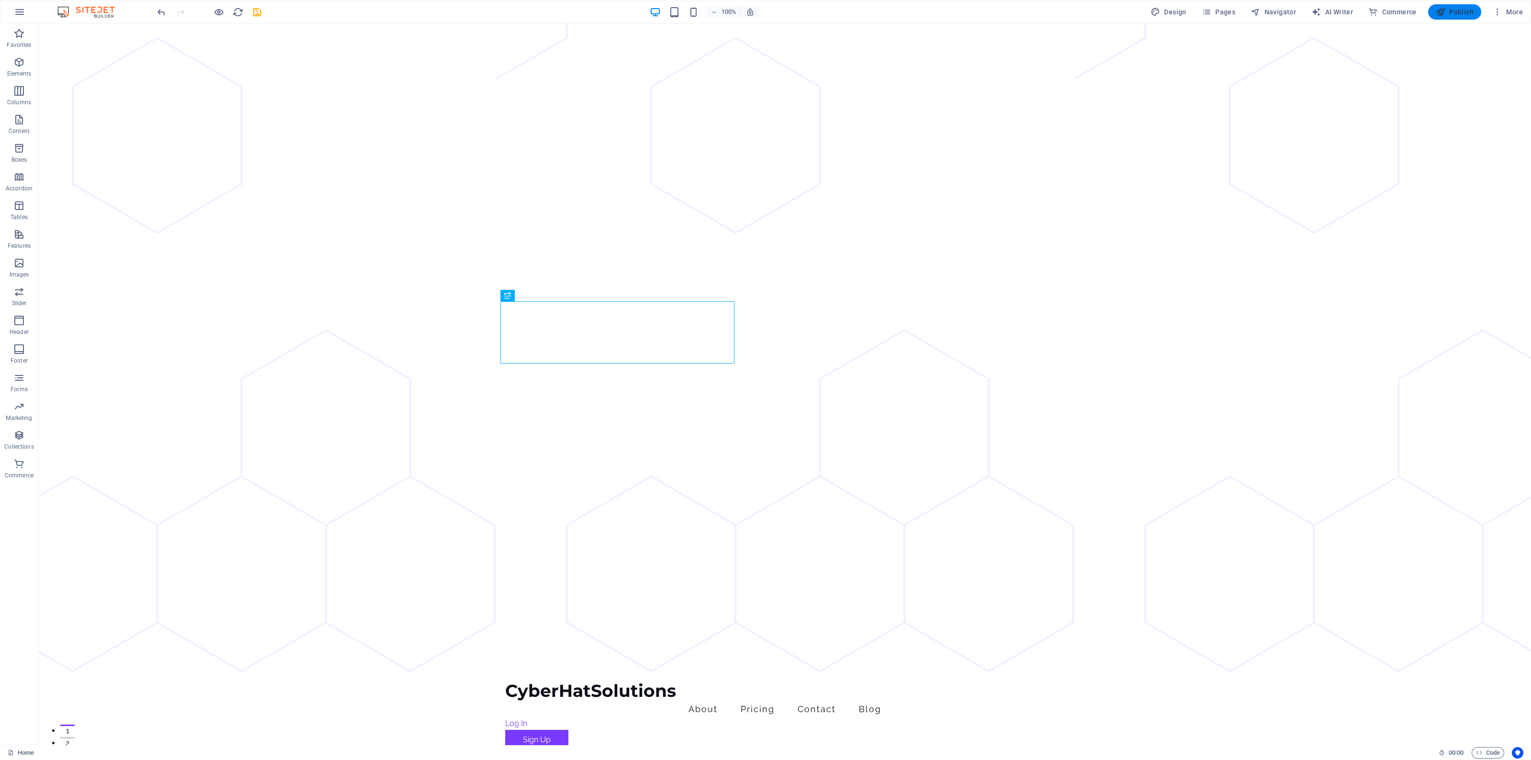
click at [1478, 14] on button "Publish" at bounding box center [1455, 11] width 53 height 15
click at [1463, 14] on span "Publish" at bounding box center [1455, 12] width 38 height 10
